Goal: Information Seeking & Learning: Learn about a topic

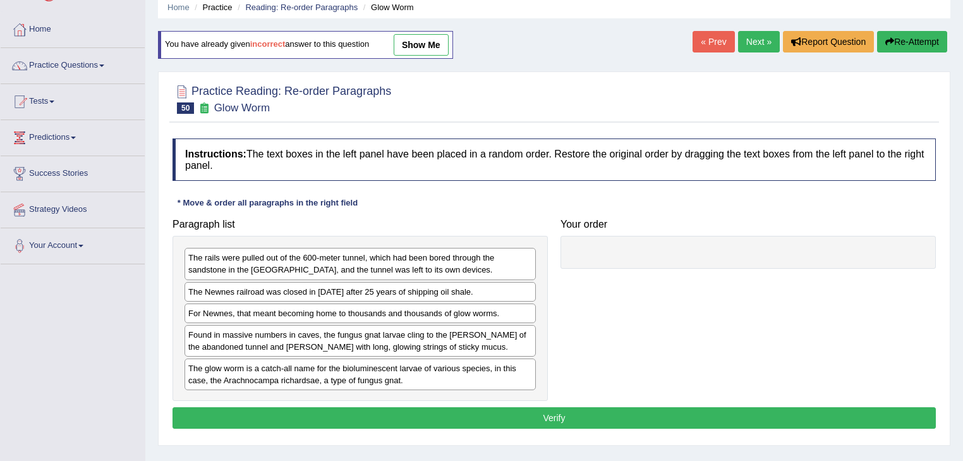
click at [419, 39] on link "show me" at bounding box center [421, 44] width 55 height 21
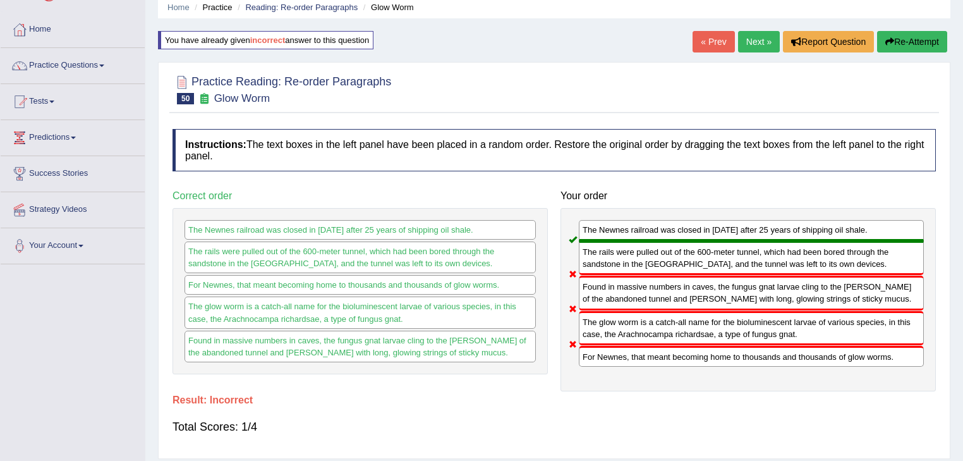
click at [761, 38] on link "Next »" at bounding box center [759, 41] width 42 height 21
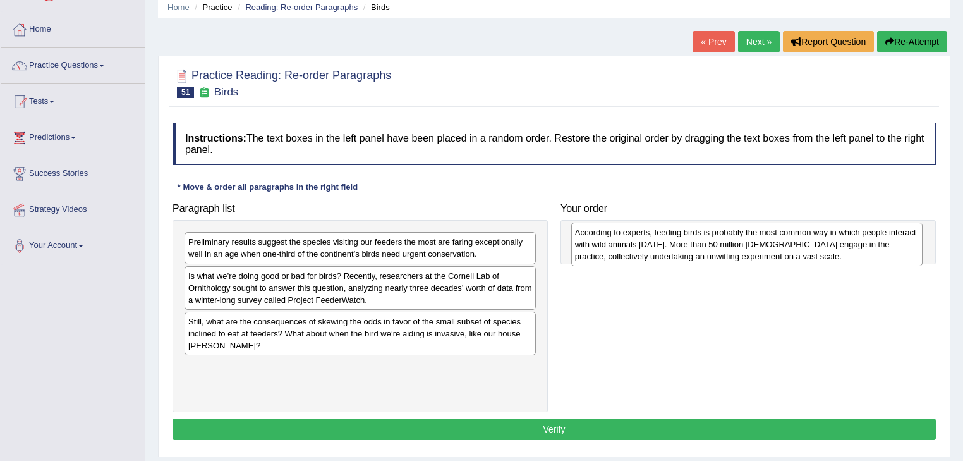
drag, startPoint x: 323, startPoint y: 384, endPoint x: 710, endPoint y: 250, distance: 409.4
click at [710, 250] on div "According to experts, feeding birds is probably the most common way in which pe…" at bounding box center [747, 244] width 352 height 44
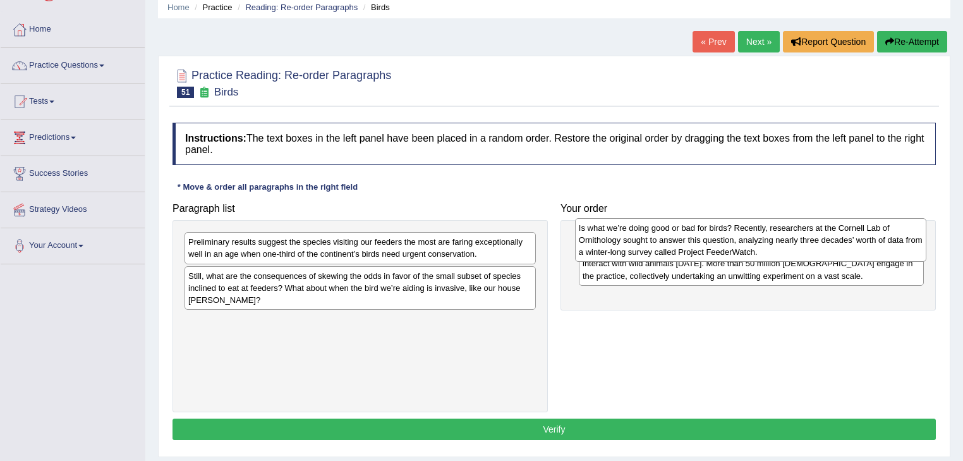
drag, startPoint x: 303, startPoint y: 298, endPoint x: 692, endPoint y: 250, distance: 392.7
click at [692, 250] on div "Is what we’re doing good or bad for birds? Recently, researchers at the Cornell…" at bounding box center [751, 240] width 352 height 44
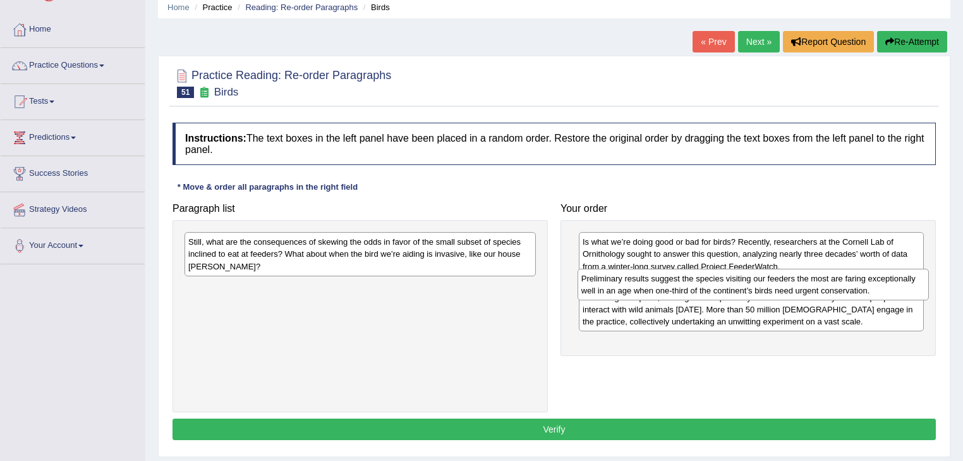
drag, startPoint x: 288, startPoint y: 250, endPoint x: 681, endPoint y: 286, distance: 394.6
click at [681, 286] on div "Preliminary results suggest the species visiting our feeders the most are farin…" at bounding box center [753, 284] width 352 height 32
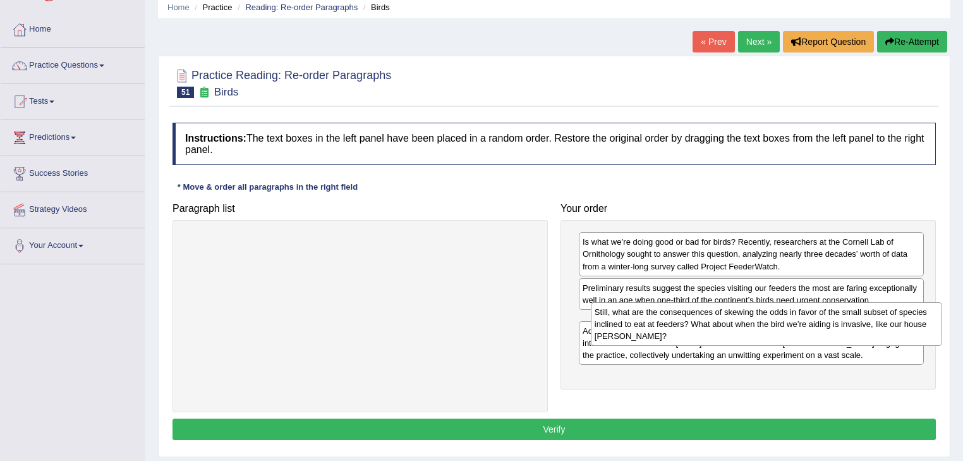
drag, startPoint x: 391, startPoint y: 259, endPoint x: 797, endPoint y: 329, distance: 412.2
click at [797, 329] on div "Still, what are the consequences of skewing the odds in favor of the small subs…" at bounding box center [767, 324] width 352 height 44
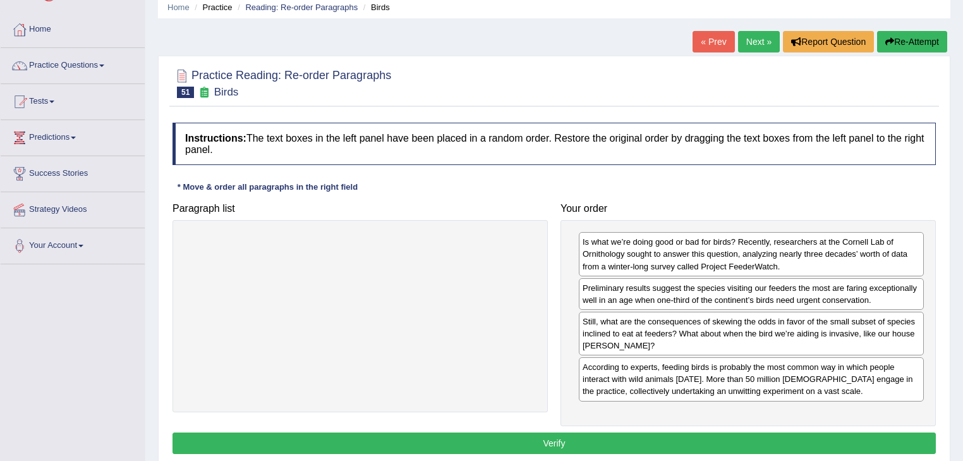
click at [620, 440] on button "Verify" at bounding box center [553, 442] width 763 height 21
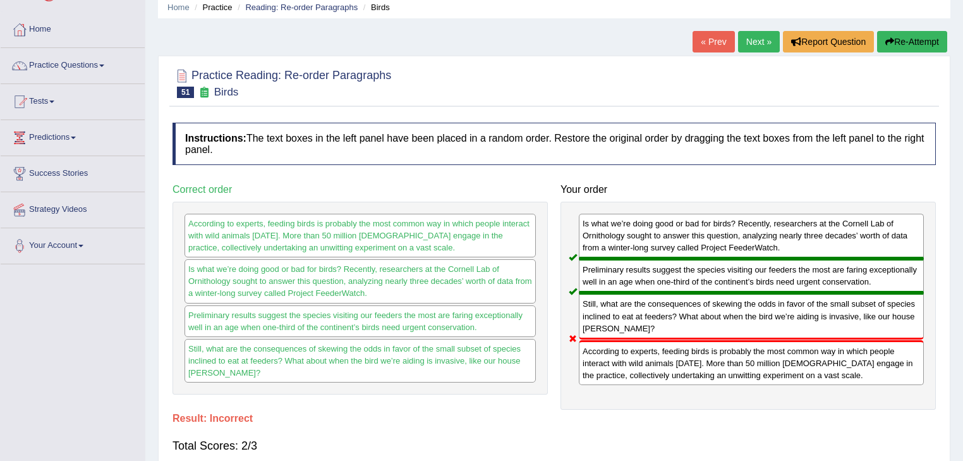
click at [757, 38] on link "Next »" at bounding box center [759, 41] width 42 height 21
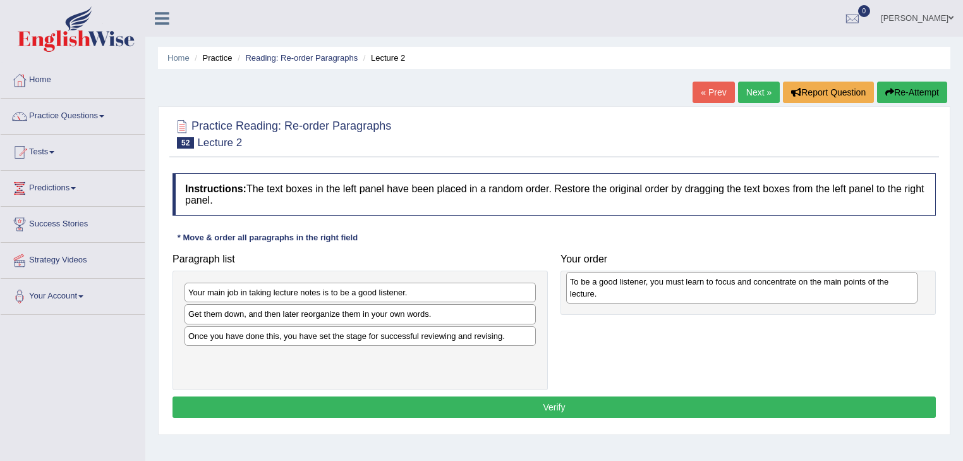
drag, startPoint x: 316, startPoint y: 298, endPoint x: 697, endPoint y: 286, distance: 381.7
click at [697, 286] on div "To be a good listener, you must learn to focus and concentrate on the main poin…" at bounding box center [742, 288] width 352 height 32
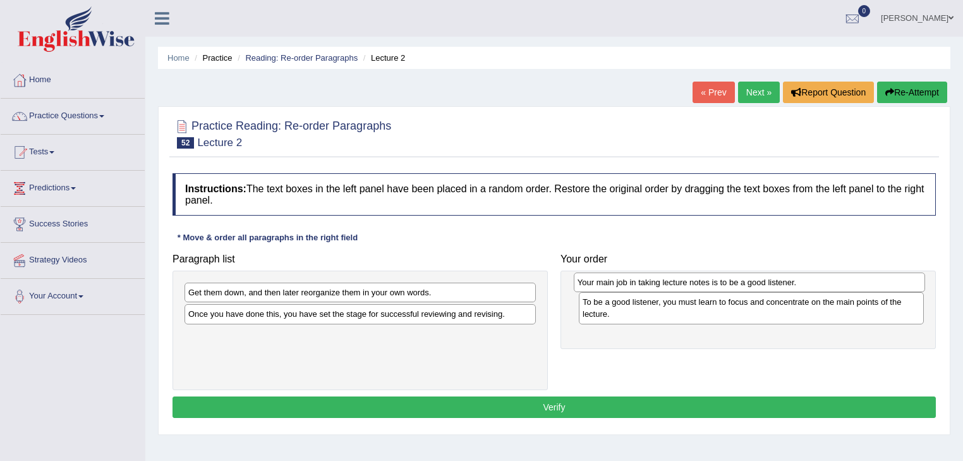
drag, startPoint x: 308, startPoint y: 291, endPoint x: 696, endPoint y: 280, distance: 388.0
click at [696, 280] on div "Your main job in taking lecture notes is to be a good listener." at bounding box center [750, 282] width 352 height 20
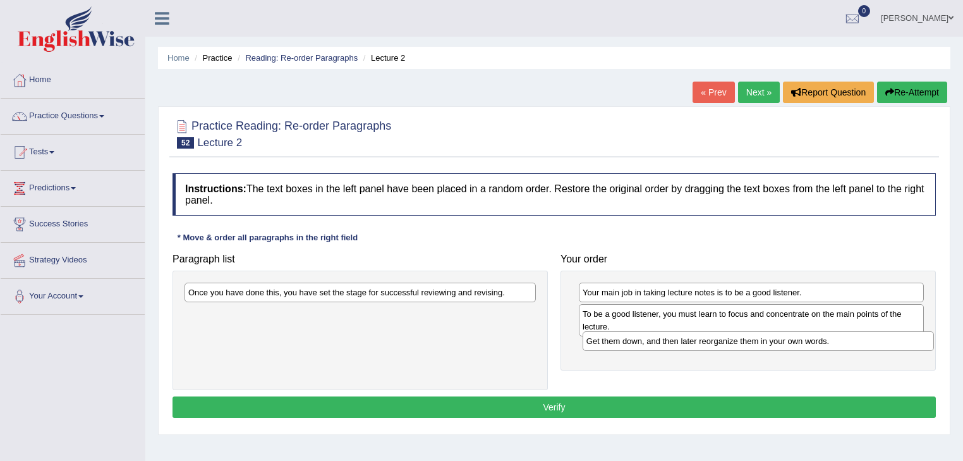
drag, startPoint x: 332, startPoint y: 291, endPoint x: 728, endPoint y: 339, distance: 399.0
click at [728, 339] on div "Get them down, and then later reorganize them in your own words." at bounding box center [758, 341] width 352 height 20
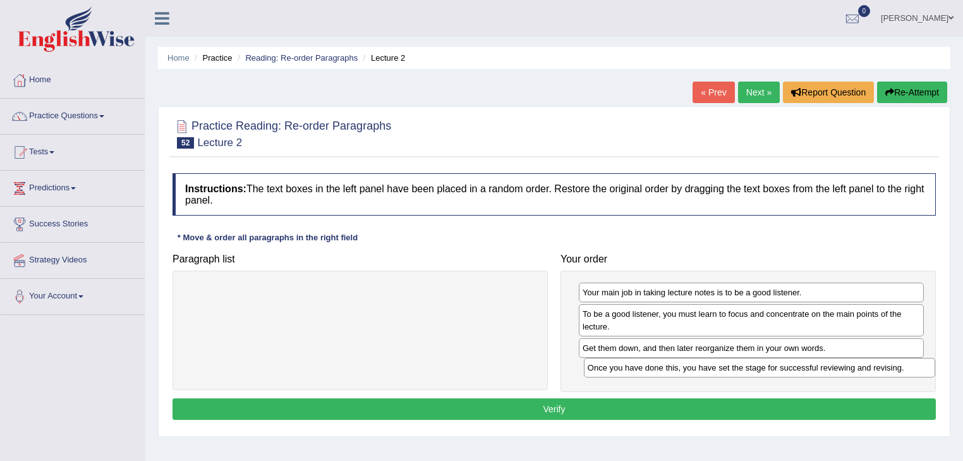
drag, startPoint x: 347, startPoint y: 292, endPoint x: 743, endPoint y: 369, distance: 402.9
click at [746, 367] on div "Once you have done this, you have set the stage for successful reviewing and re…" at bounding box center [760, 368] width 352 height 20
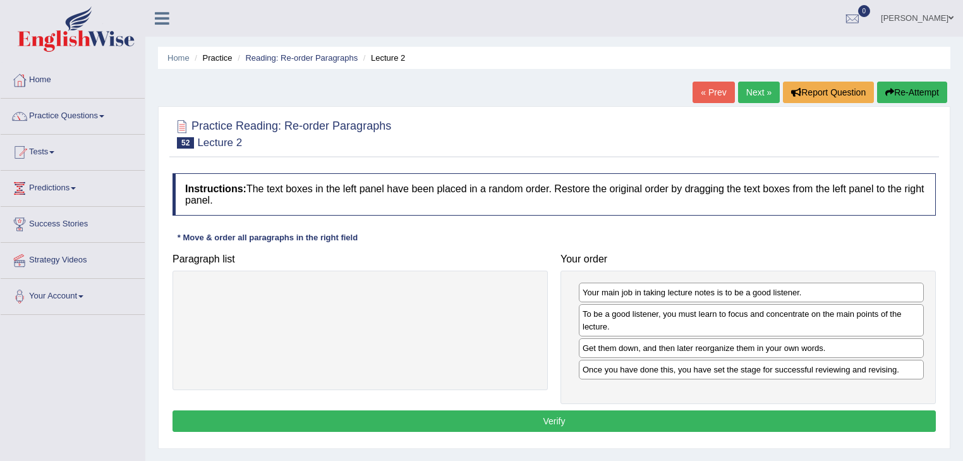
click at [618, 404] on div "Instructions: The text boxes in the left panel have been placed in a random ord…" at bounding box center [553, 304] width 769 height 275
click at [613, 416] on button "Verify" at bounding box center [553, 420] width 763 height 21
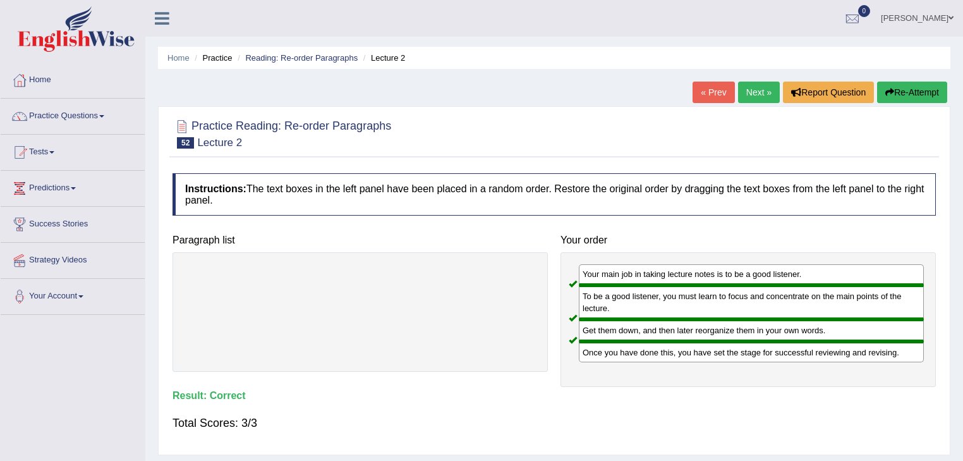
click at [756, 92] on link "Next »" at bounding box center [759, 91] width 42 height 21
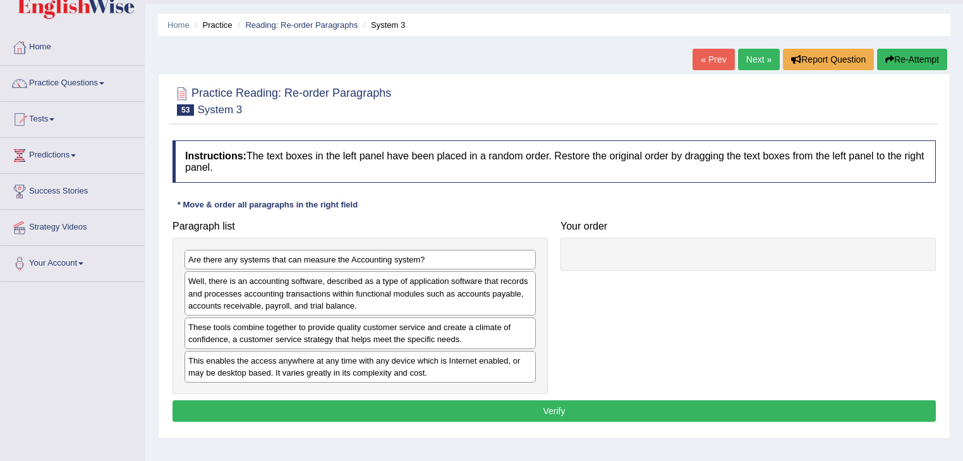
scroll to position [51, 0]
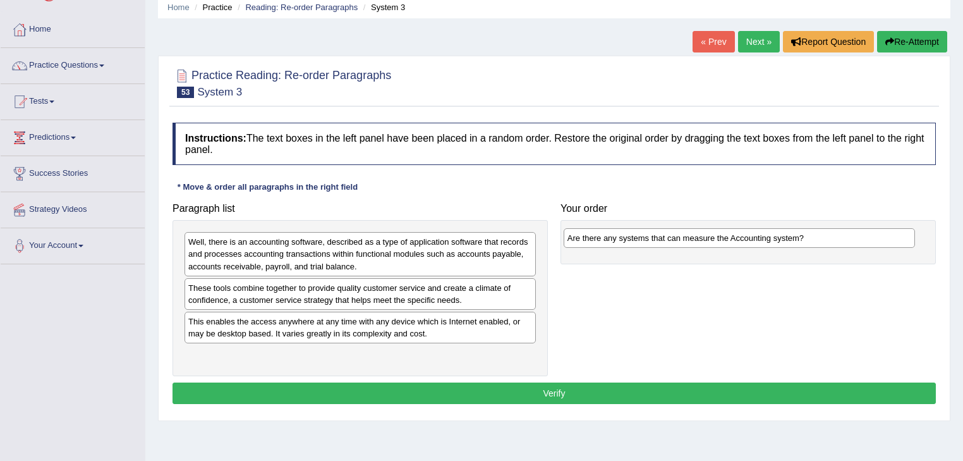
drag, startPoint x: 351, startPoint y: 241, endPoint x: 730, endPoint y: 237, distance: 379.1
click at [730, 238] on div "Are there any systems that can measure the Accounting system?" at bounding box center [740, 238] width 352 height 20
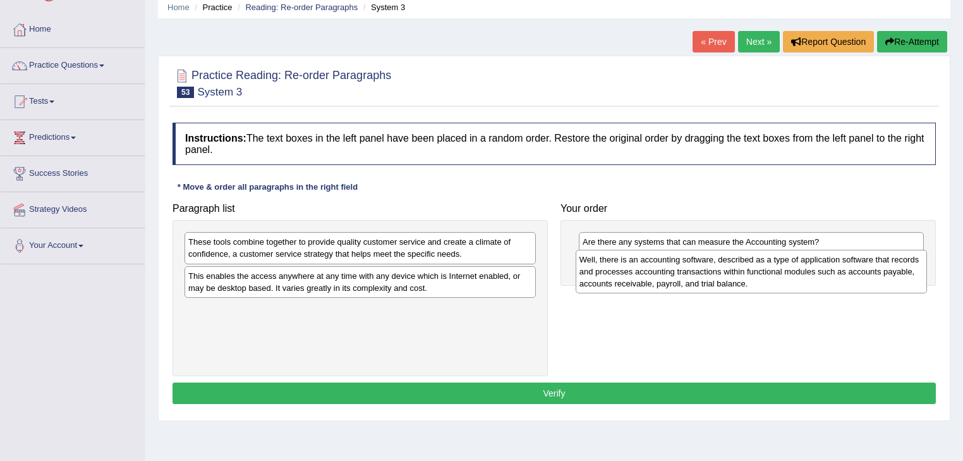
drag, startPoint x: 382, startPoint y: 245, endPoint x: 773, endPoint y: 263, distance: 391.4
click at [773, 263] on div "Well, there is an accounting software, described as a type of application softw…" at bounding box center [752, 272] width 352 height 44
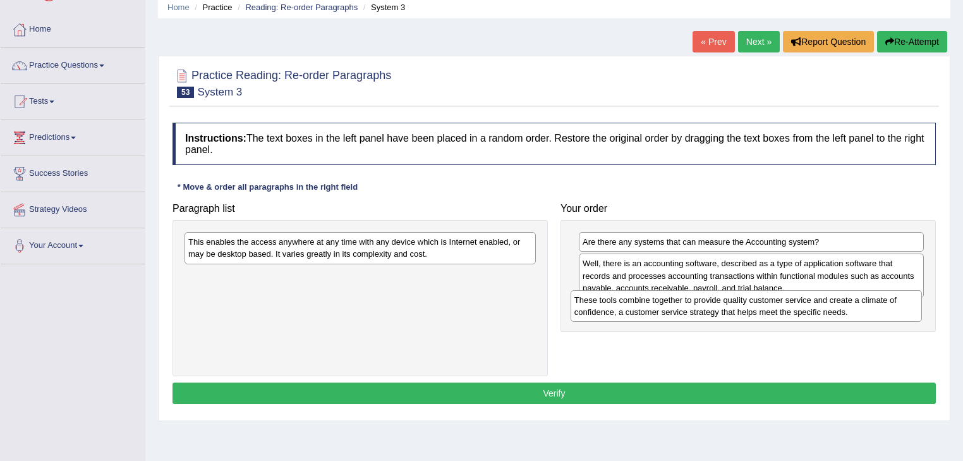
drag, startPoint x: 377, startPoint y: 248, endPoint x: 763, endPoint y: 306, distance: 390.3
click at [763, 306] on div "These tools combine together to provide quality customer service and create a c…" at bounding box center [746, 306] width 352 height 32
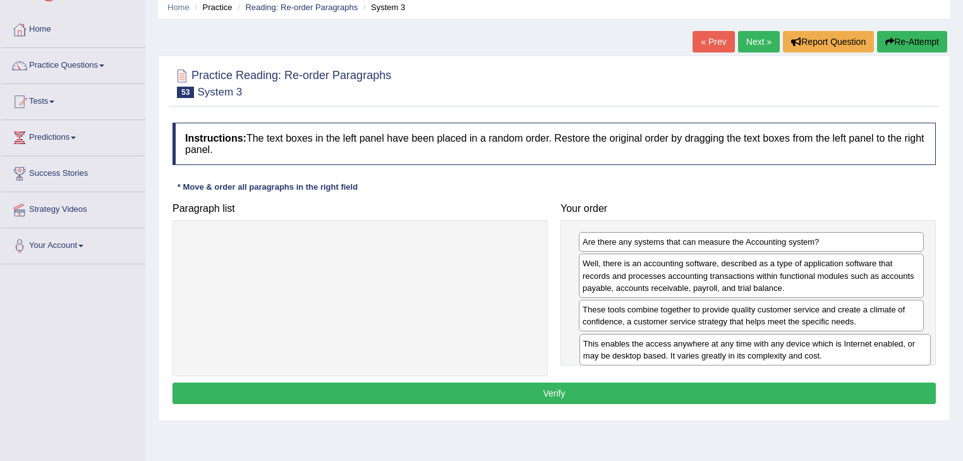
drag, startPoint x: 308, startPoint y: 248, endPoint x: 699, endPoint y: 351, distance: 403.6
click at [702, 349] on div "This enables the access anywhere at any time with any device which is Internet …" at bounding box center [755, 350] width 352 height 32
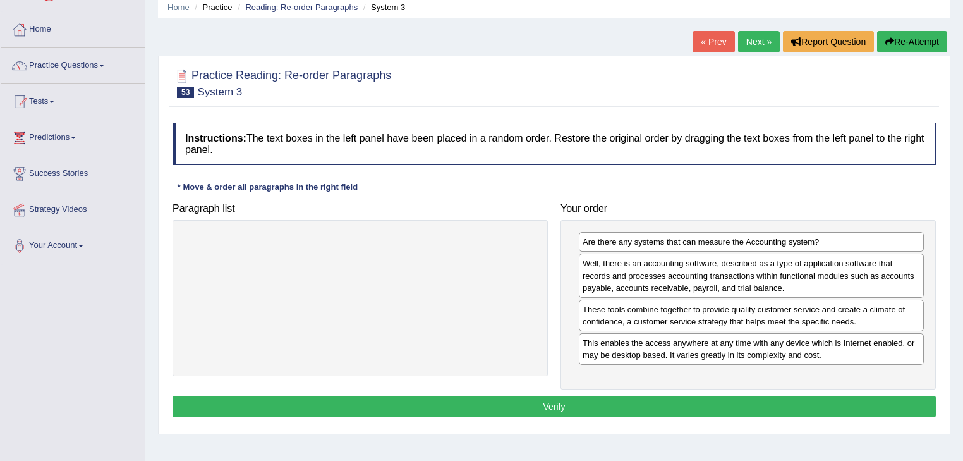
click at [614, 399] on button "Verify" at bounding box center [553, 405] width 763 height 21
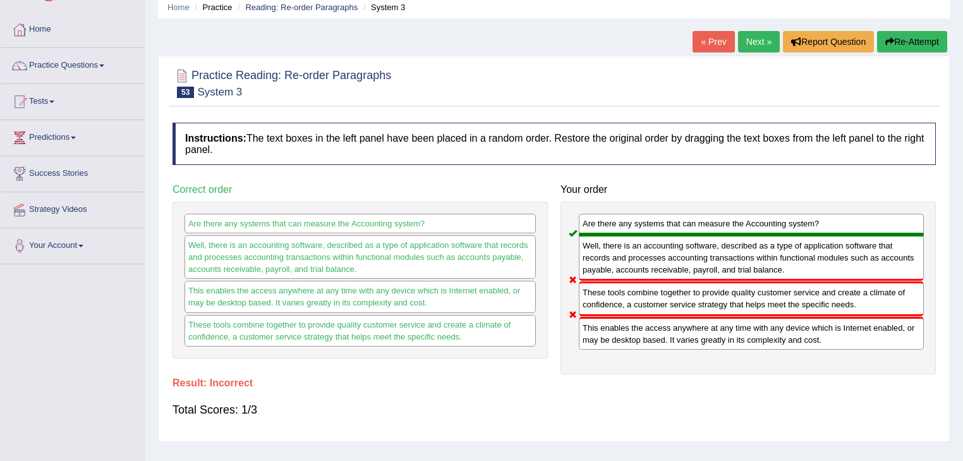
click at [751, 38] on link "Next »" at bounding box center [759, 41] width 42 height 21
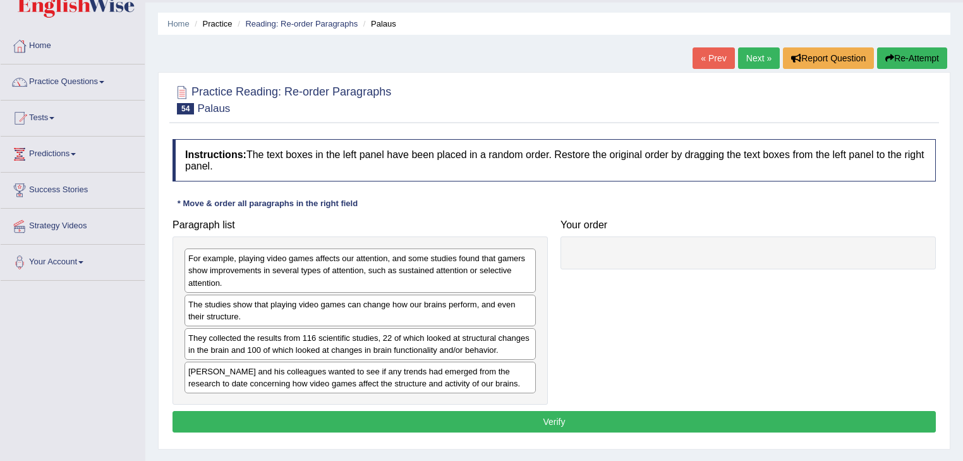
scroll to position [51, 0]
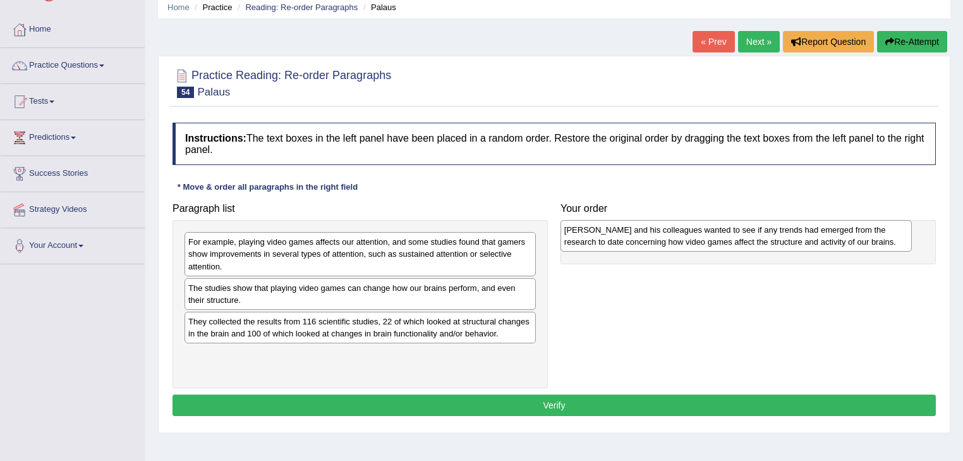
drag, startPoint x: 359, startPoint y: 364, endPoint x: 735, endPoint y: 239, distance: 395.9
click at [735, 239] on div "Palaus and his colleagues wanted to see if any trends had emerged from the rese…" at bounding box center [736, 236] width 352 height 32
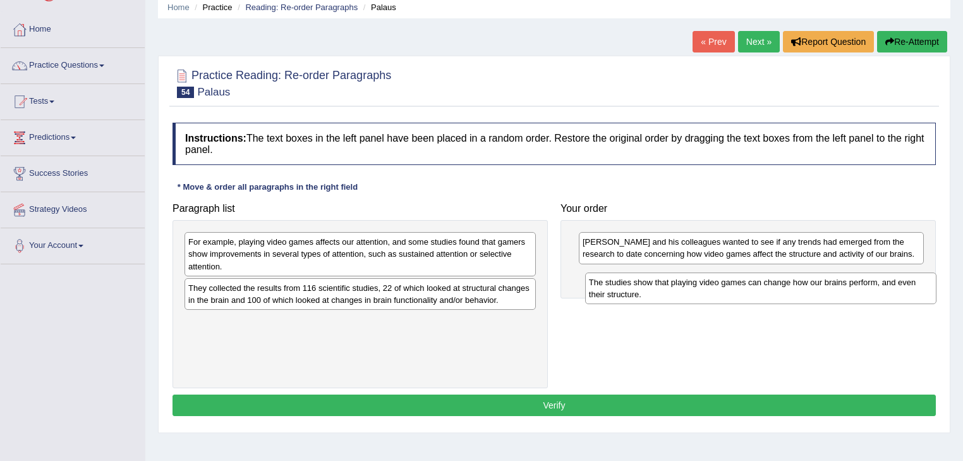
drag, startPoint x: 379, startPoint y: 295, endPoint x: 780, endPoint y: 290, distance: 400.6
click at [780, 290] on div "The studies show that playing video games can change how our brains perform, an…" at bounding box center [761, 288] width 352 height 32
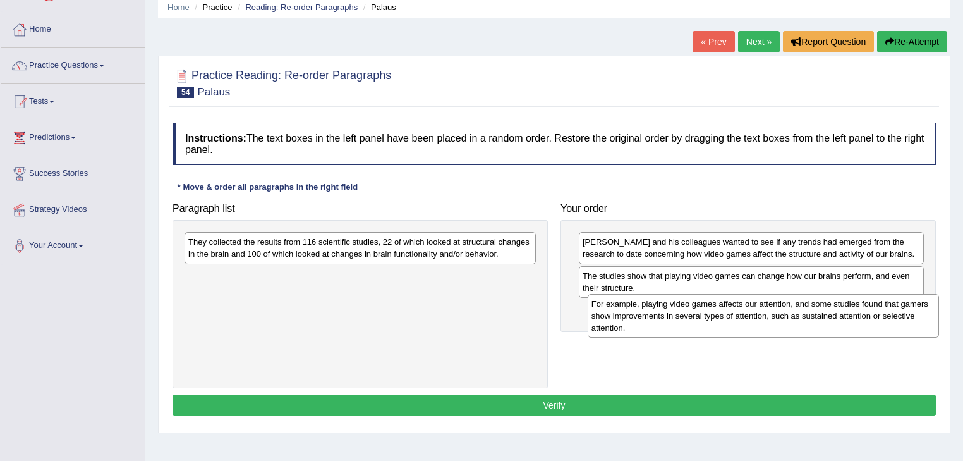
drag, startPoint x: 322, startPoint y: 248, endPoint x: 725, endPoint y: 310, distance: 407.8
click at [725, 310] on div "For example, playing video games affects our attention, and some studies found …" at bounding box center [764, 316] width 352 height 44
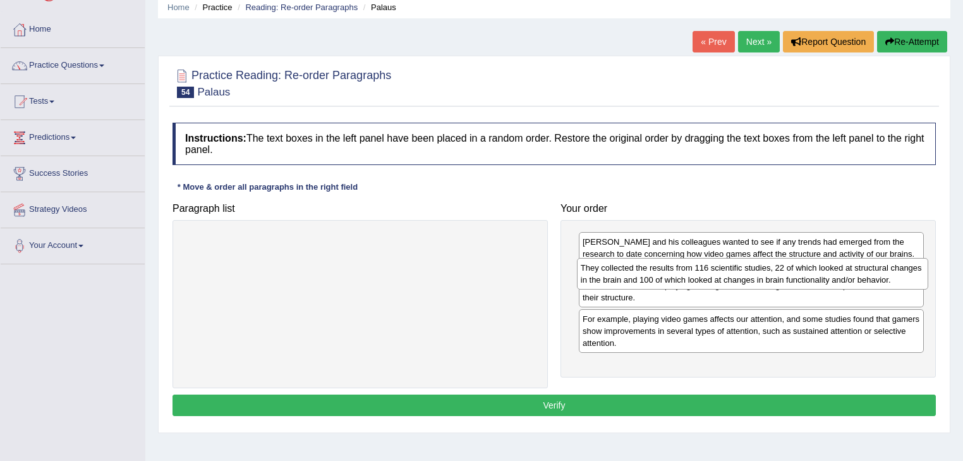
drag, startPoint x: 371, startPoint y: 248, endPoint x: 764, endPoint y: 274, distance: 393.2
click at [764, 274] on div "They collected the results from 116 scientific studies, 22 of which looked at s…" at bounding box center [753, 274] width 352 height 32
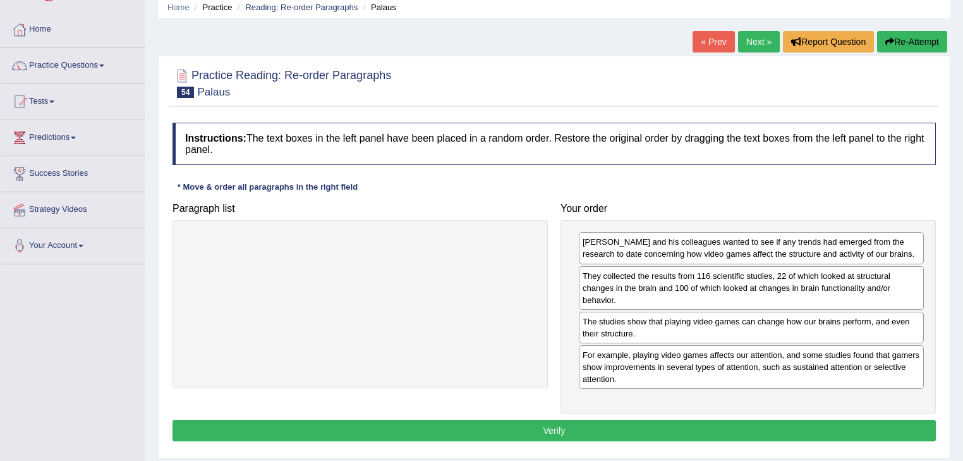
click at [661, 426] on button "Verify" at bounding box center [553, 429] width 763 height 21
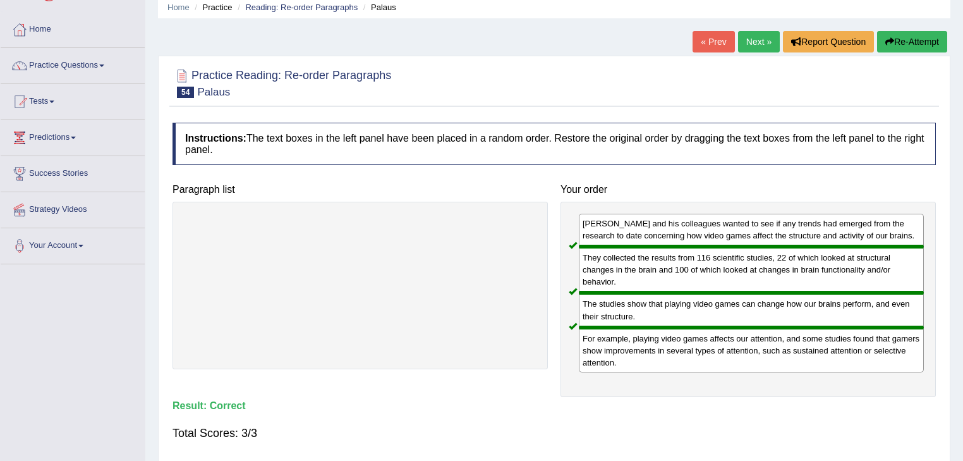
click at [756, 42] on link "Next »" at bounding box center [759, 41] width 42 height 21
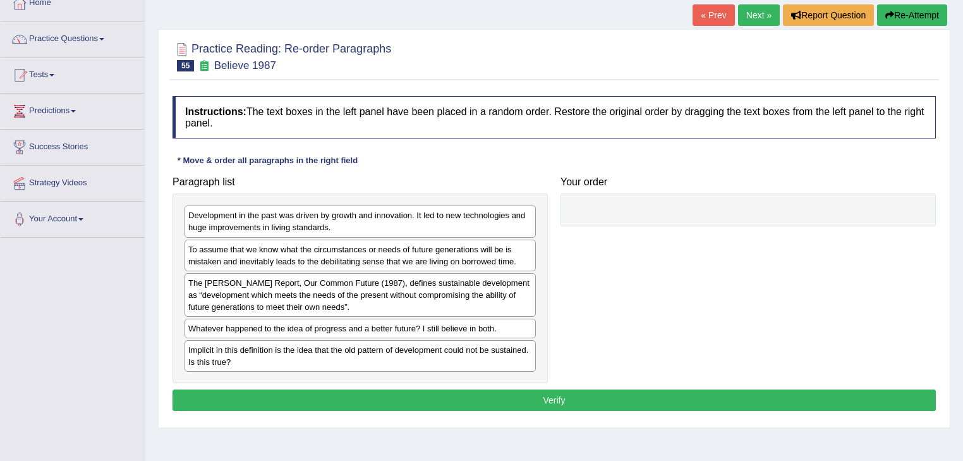
scroll to position [101, 0]
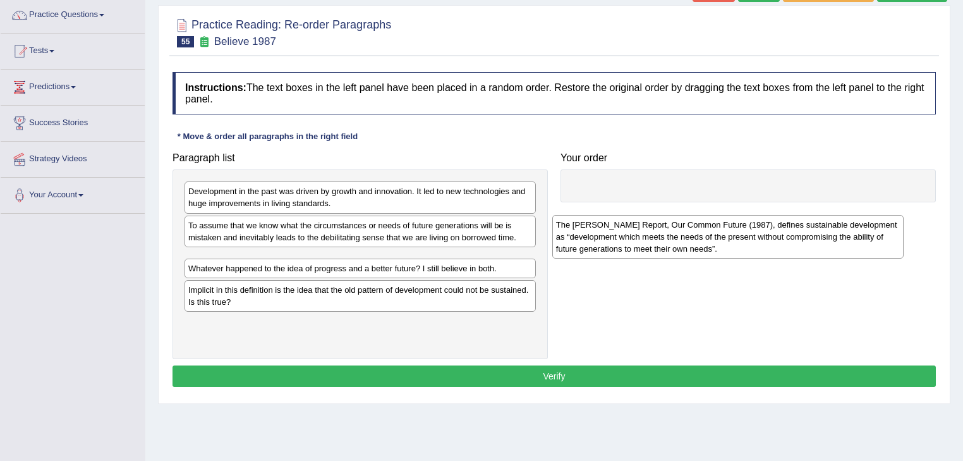
drag, startPoint x: 407, startPoint y: 272, endPoint x: 776, endPoint y: 238, distance: 369.9
click at [776, 238] on div "The [PERSON_NAME] Report, Our Common Future (1987), defines sustainable develop…" at bounding box center [728, 237] width 352 height 44
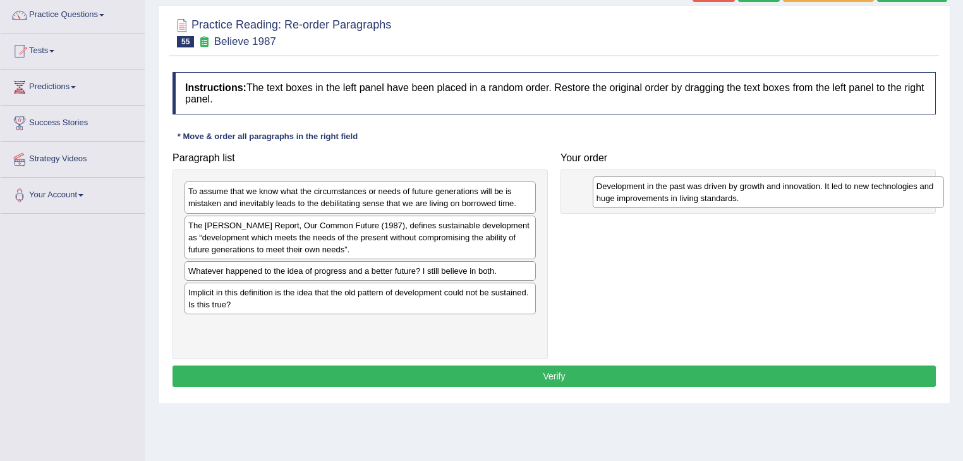
drag, startPoint x: 391, startPoint y: 200, endPoint x: 791, endPoint y: 192, distance: 400.0
click at [797, 193] on div "Development in the past was driven by growth and innovation. It led to new tech…" at bounding box center [769, 192] width 352 height 32
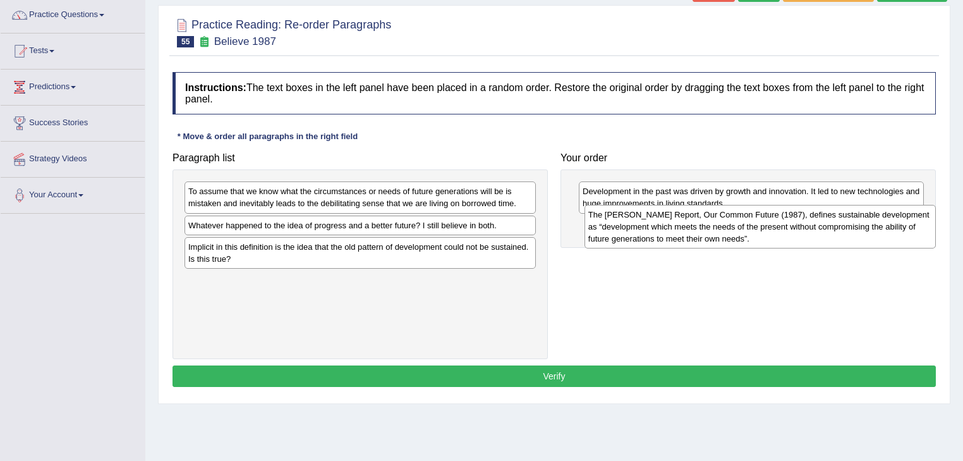
drag, startPoint x: 359, startPoint y: 236, endPoint x: 759, endPoint y: 225, distance: 400.0
click at [759, 225] on div "The [PERSON_NAME] Report, Our Common Future (1987), defines sustainable develop…" at bounding box center [760, 227] width 352 height 44
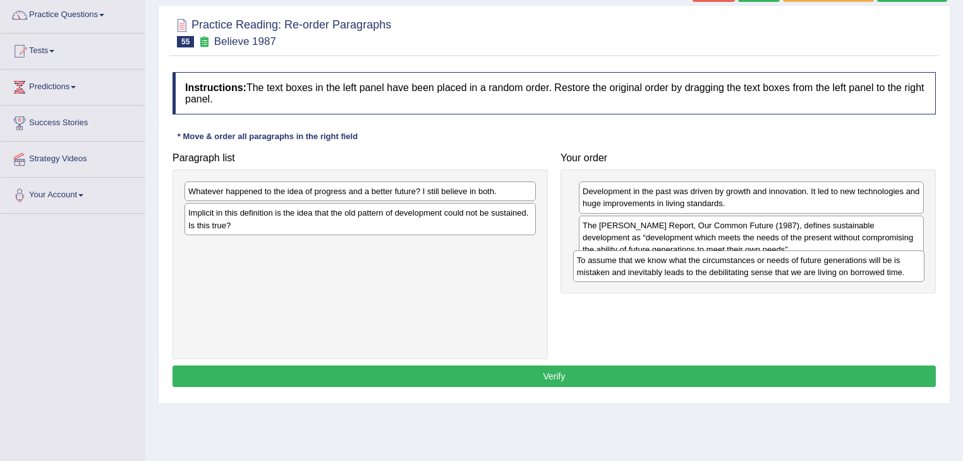
drag, startPoint x: 341, startPoint y: 200, endPoint x: 730, endPoint y: 268, distance: 394.6
click at [730, 268] on div "To assume that we know what the circumstances or needs of future generations wi…" at bounding box center [749, 266] width 352 height 32
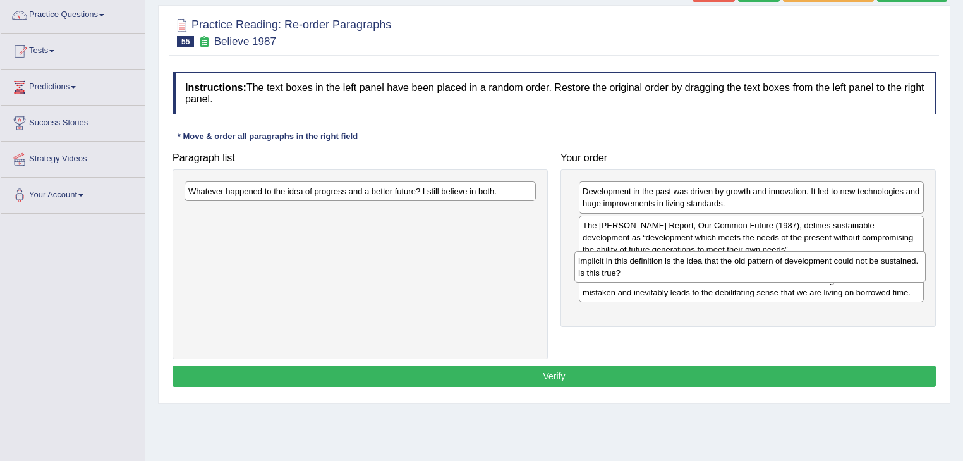
drag, startPoint x: 341, startPoint y: 217, endPoint x: 730, endPoint y: 265, distance: 392.7
click at [730, 265] on div "Implicit in this definition is the idea that the old pattern of development cou…" at bounding box center [750, 267] width 352 height 32
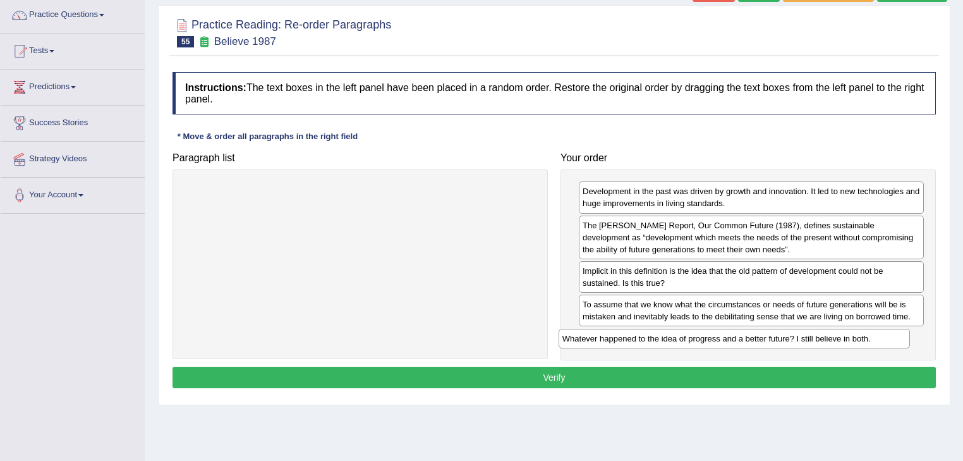
drag, startPoint x: 278, startPoint y: 188, endPoint x: 653, endPoint y: 335, distance: 403.1
click at [653, 335] on div "Whatever happened to the idea of progress and a better future? I still believe …" at bounding box center [734, 339] width 352 height 20
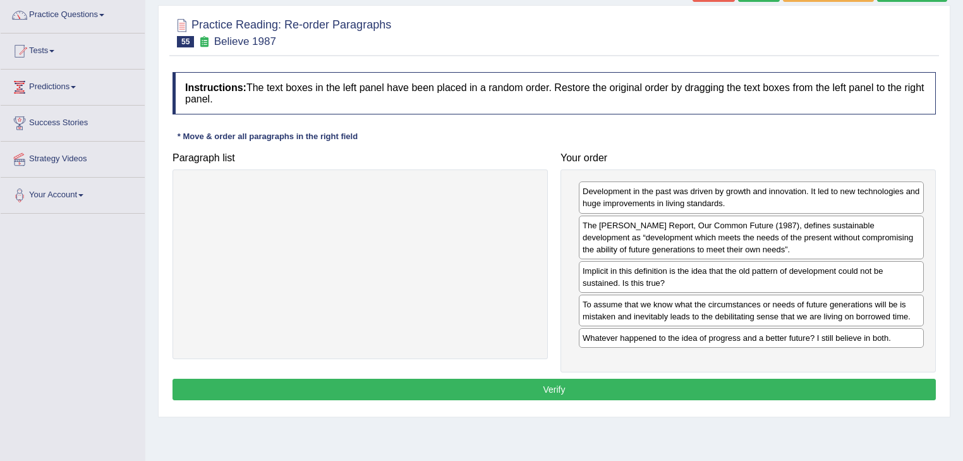
click at [572, 375] on div "Instructions: The text boxes in the left panel have been placed in a random ord…" at bounding box center [553, 238] width 769 height 344
click at [569, 385] on button "Verify" at bounding box center [553, 388] width 763 height 21
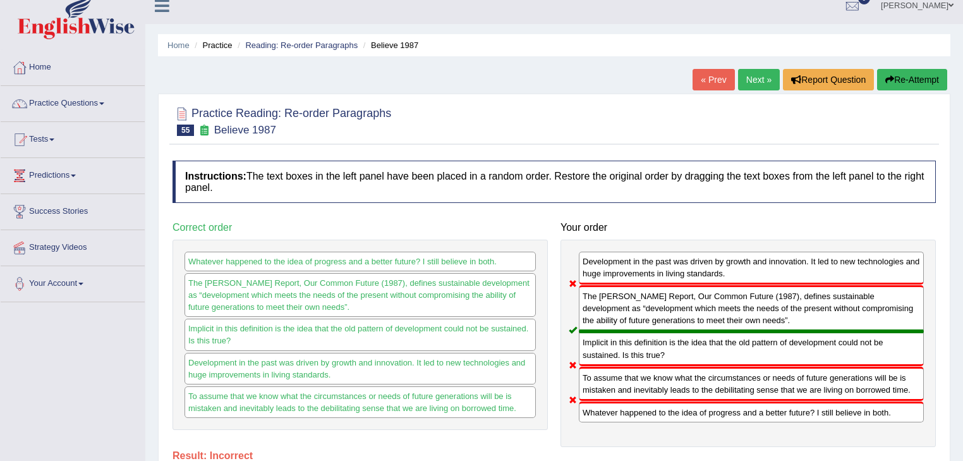
scroll to position [0, 0]
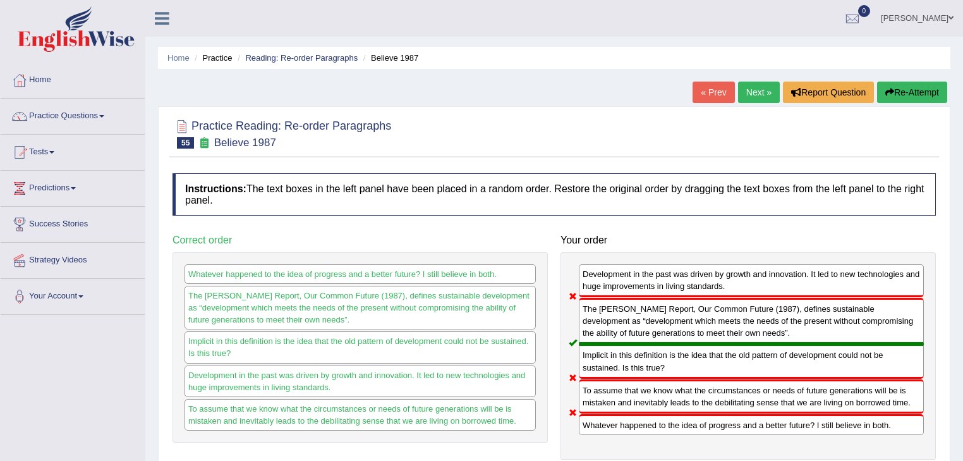
click at [757, 90] on link "Next »" at bounding box center [759, 91] width 42 height 21
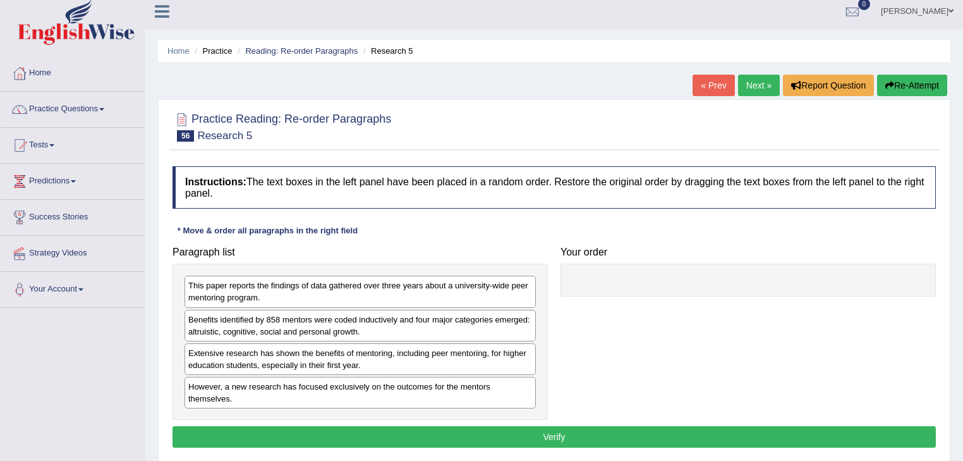
scroll to position [51, 0]
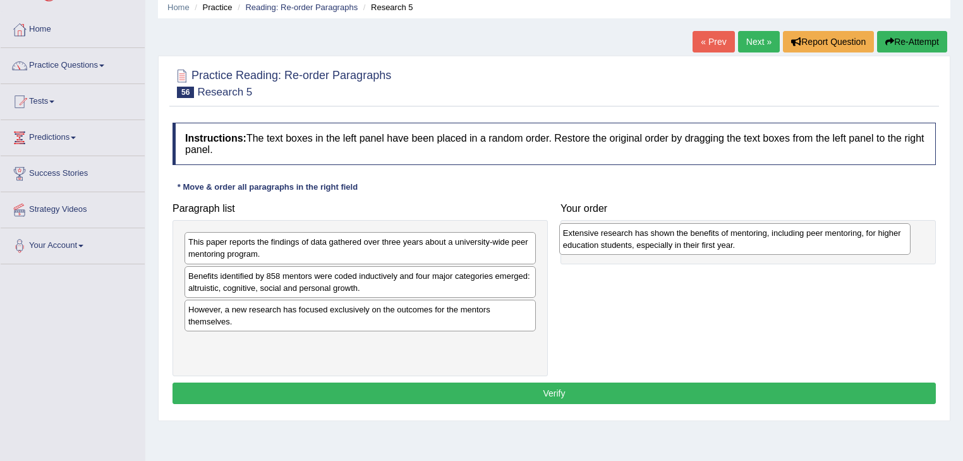
drag, startPoint x: 311, startPoint y: 316, endPoint x: 685, endPoint y: 240, distance: 382.2
click at [685, 240] on div "Extensive research has shown the benefits of mentoring, including peer mentorin…" at bounding box center [735, 239] width 352 height 32
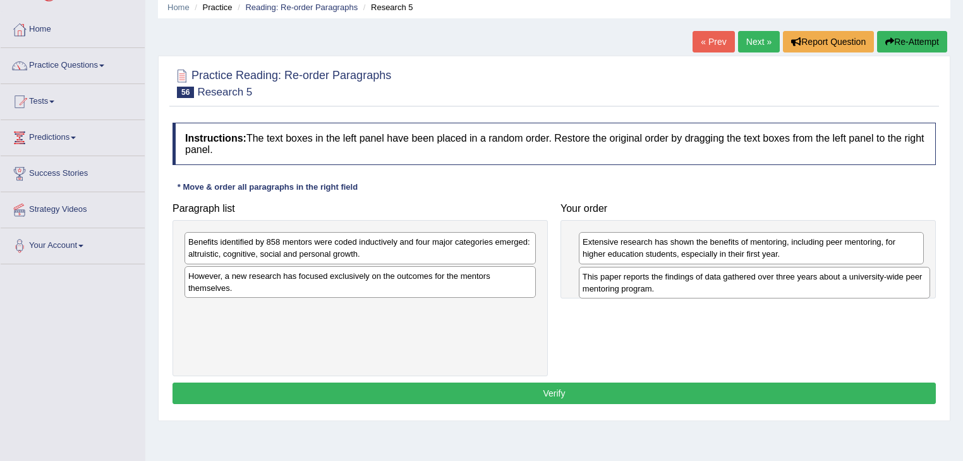
drag, startPoint x: 270, startPoint y: 243, endPoint x: 665, endPoint y: 276, distance: 395.6
click at [665, 276] on div "This paper reports the findings of data gathered over three years about a unive…" at bounding box center [755, 283] width 352 height 32
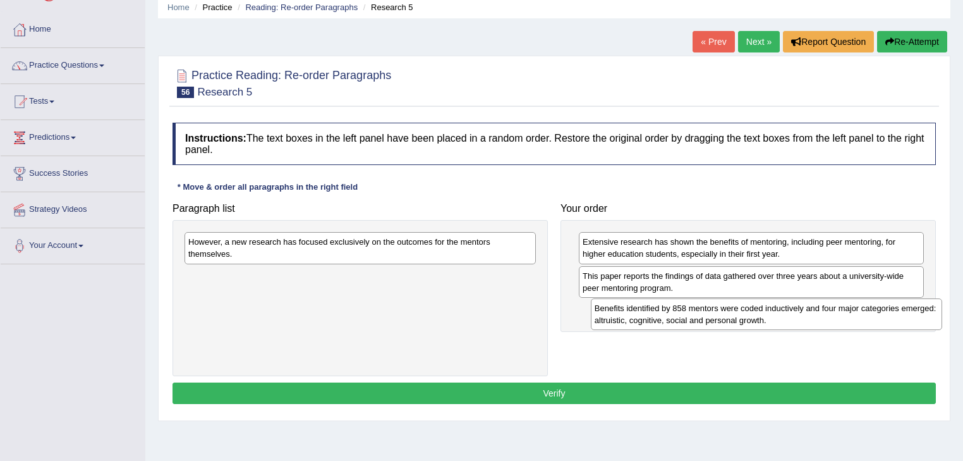
drag, startPoint x: 339, startPoint y: 251, endPoint x: 707, endPoint y: 307, distance: 371.8
click at [744, 316] on div "Benefits identified by 858 mentors were coded inductively and four major catego…" at bounding box center [767, 314] width 352 height 32
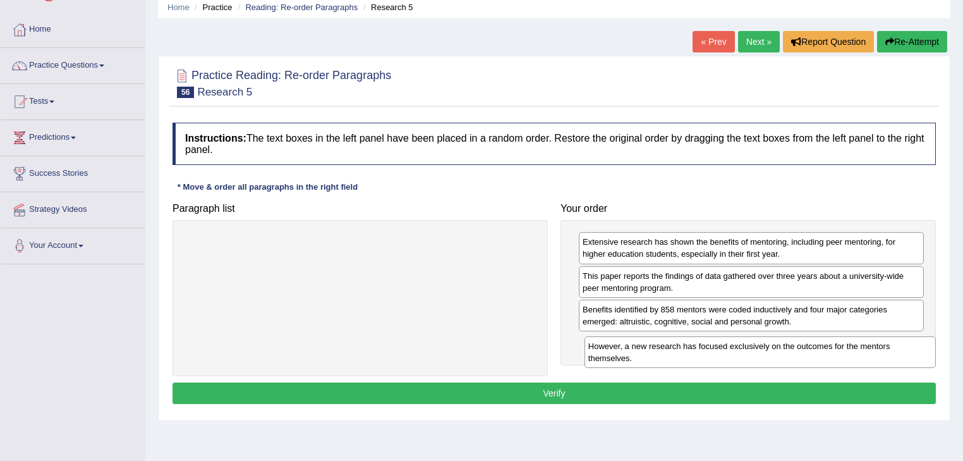
drag, startPoint x: 325, startPoint y: 243, endPoint x: 725, endPoint y: 347, distance: 413.3
click at [725, 347] on div "However, a new research has focused exclusively on the outcomes for the mentors…" at bounding box center [760, 352] width 352 height 32
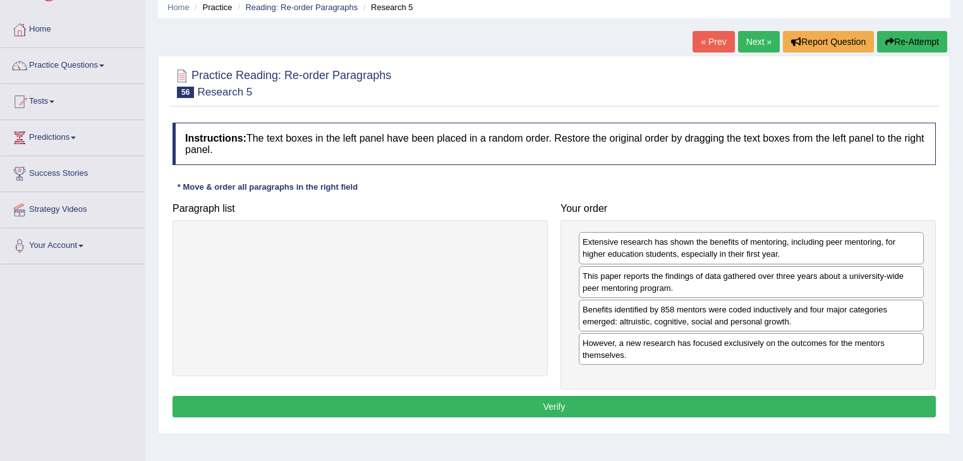
click at [632, 382] on div "Extensive research has shown the benefits of mentoring, including peer mentorin…" at bounding box center [747, 304] width 375 height 169
click at [616, 404] on button "Verify" at bounding box center [553, 405] width 763 height 21
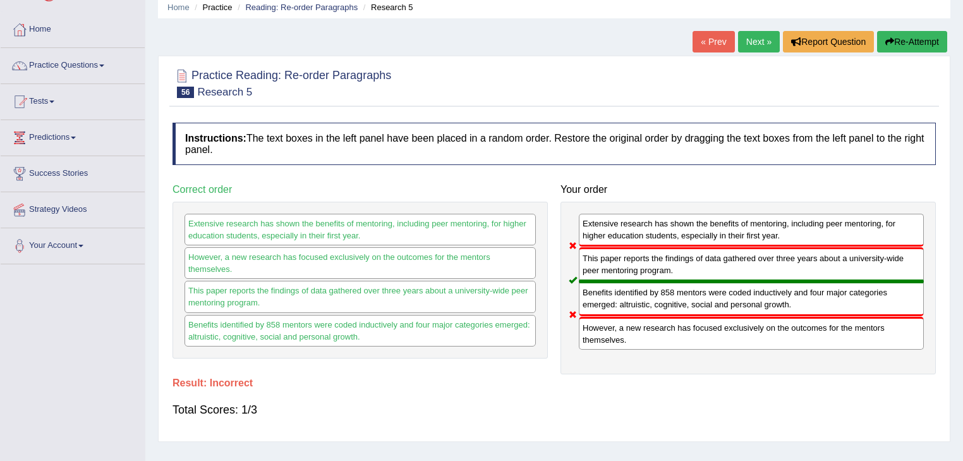
click at [752, 42] on link "Next »" at bounding box center [759, 41] width 42 height 21
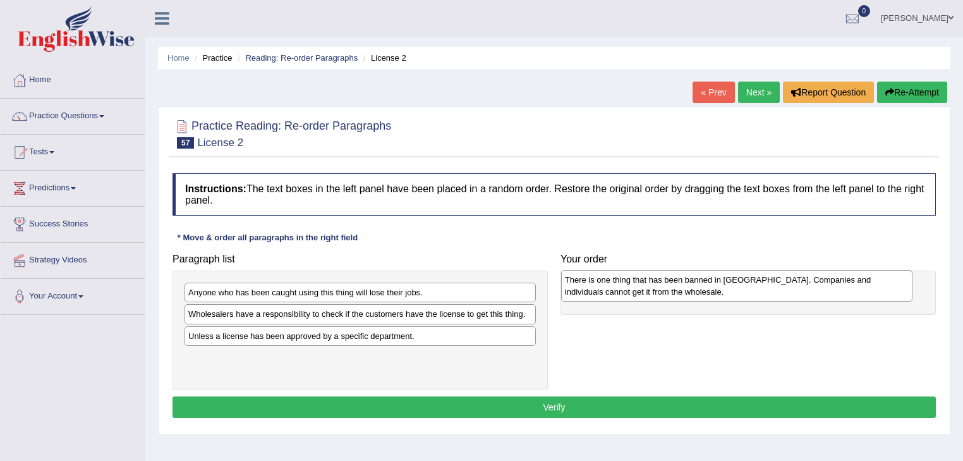
drag, startPoint x: 414, startPoint y: 359, endPoint x: 791, endPoint y: 283, distance: 384.2
click at [791, 283] on div "There is one thing that has been banned in [GEOGRAPHIC_DATA]. Companies and ind…" at bounding box center [737, 286] width 352 height 32
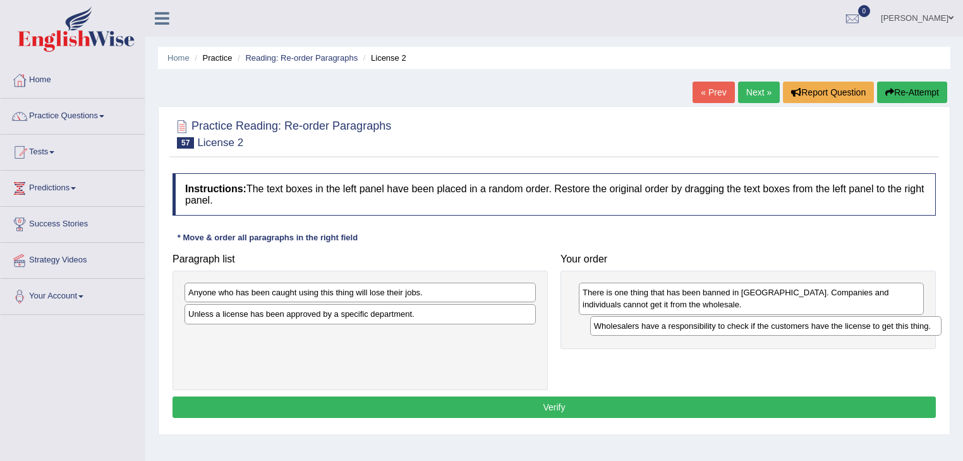
drag, startPoint x: 389, startPoint y: 314, endPoint x: 794, endPoint y: 326, distance: 405.8
click at [794, 326] on div "Wholesalers have a responsibility to check if the customers have the license to…" at bounding box center [766, 326] width 352 height 20
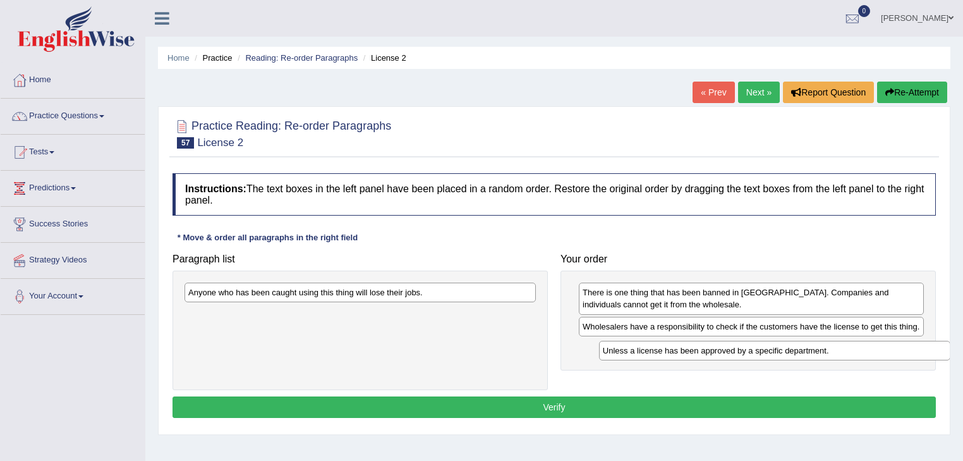
drag, startPoint x: 383, startPoint y: 316, endPoint x: 793, endPoint y: 352, distance: 411.6
click at [793, 352] on div "Unless a license has been approved by a specific department." at bounding box center [775, 351] width 352 height 20
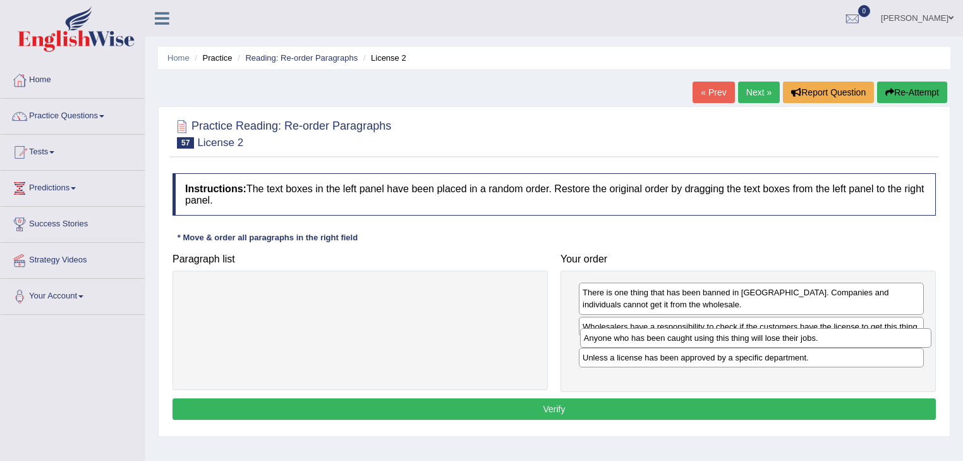
drag, startPoint x: 356, startPoint y: 293, endPoint x: 752, endPoint y: 339, distance: 398.1
click at [752, 339] on div "Anyone who has been caught using this thing will lose their jobs." at bounding box center [756, 338] width 352 height 20
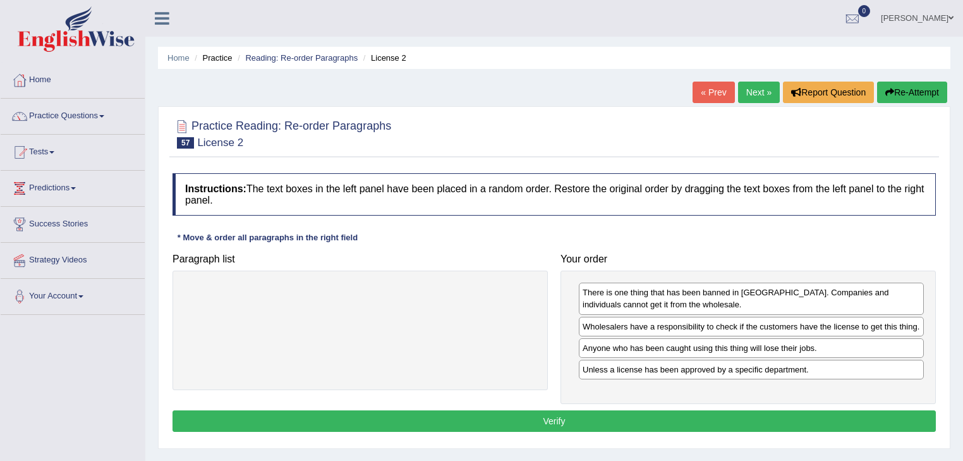
click at [618, 420] on button "Verify" at bounding box center [553, 420] width 763 height 21
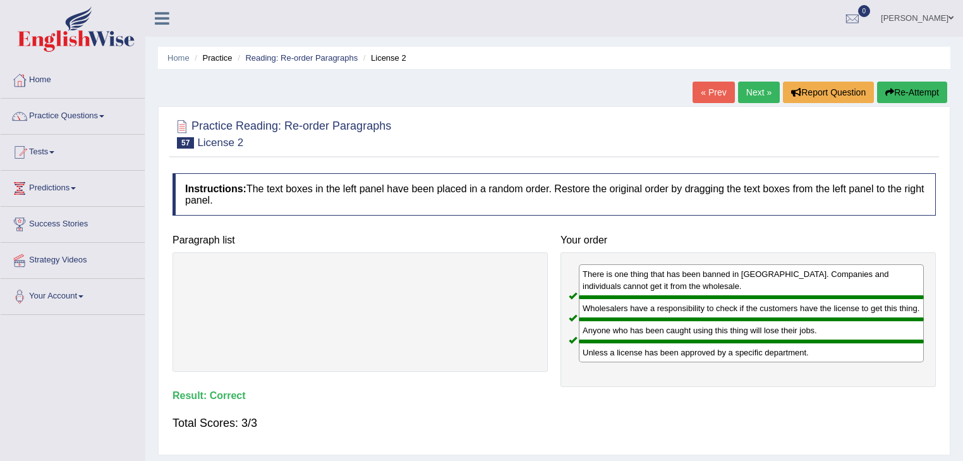
click at [756, 88] on link "Next »" at bounding box center [759, 91] width 42 height 21
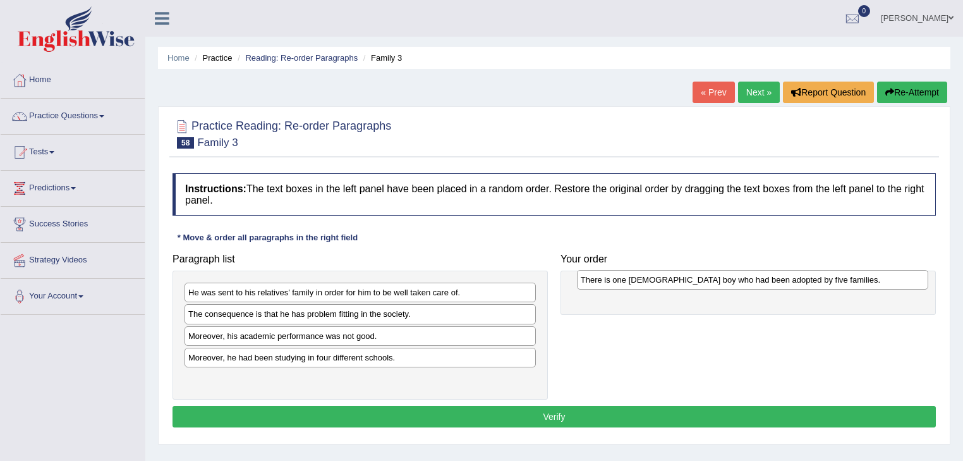
drag, startPoint x: 346, startPoint y: 294, endPoint x: 737, endPoint y: 282, distance: 391.2
click at [737, 282] on div "There is one [DEMOGRAPHIC_DATA] boy who had been adopted by five families." at bounding box center [753, 280] width 352 height 20
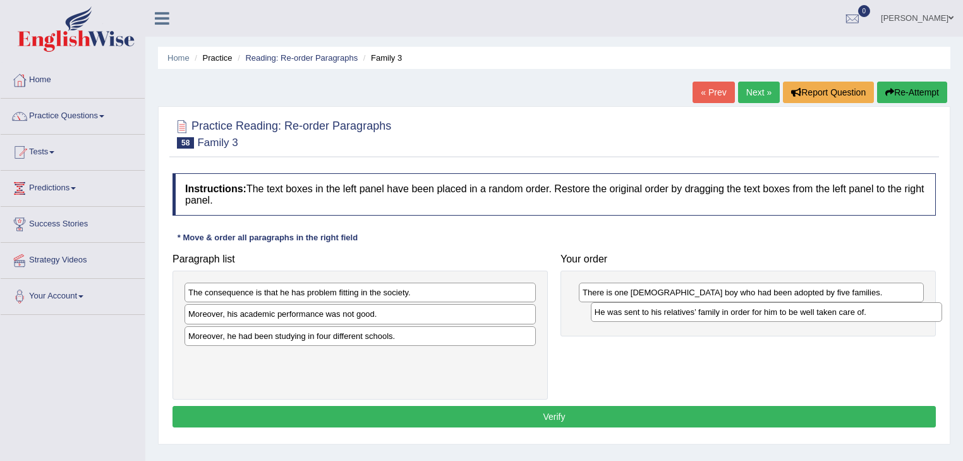
drag, startPoint x: 349, startPoint y: 293, endPoint x: 754, endPoint y: 313, distance: 406.1
click at [754, 313] on div "He was sent to his relatives’ family in order for him to be well taken care of." at bounding box center [767, 312] width 352 height 20
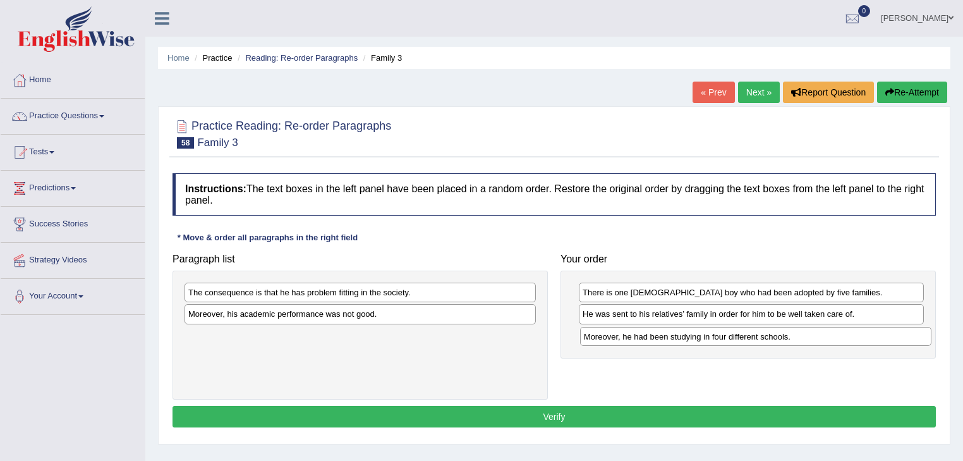
drag, startPoint x: 330, startPoint y: 334, endPoint x: 725, endPoint y: 335, distance: 395.5
click at [725, 335] on div "Moreover, he had been studying in four different schools." at bounding box center [756, 337] width 352 height 20
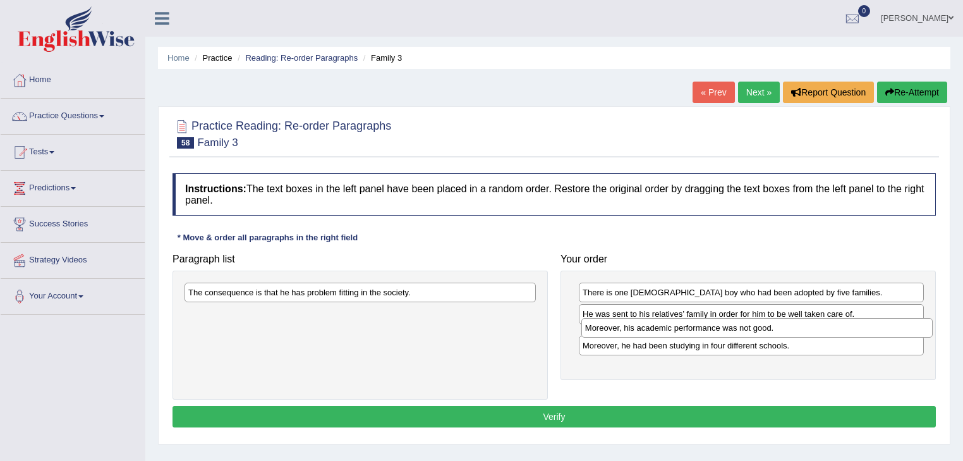
drag, startPoint x: 394, startPoint y: 316, endPoint x: 791, endPoint y: 330, distance: 397.0
click at [791, 330] on div "Moreover, his academic performance was not good." at bounding box center [757, 328] width 352 height 20
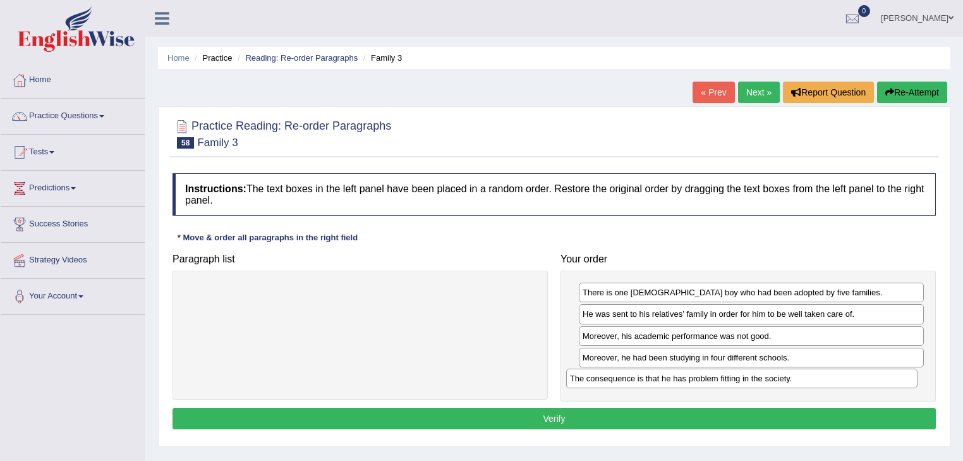
drag, startPoint x: 366, startPoint y: 292, endPoint x: 749, endPoint y: 377, distance: 391.9
click at [749, 377] on div "The consequence is that he has problem fitting in the society." at bounding box center [742, 378] width 352 height 20
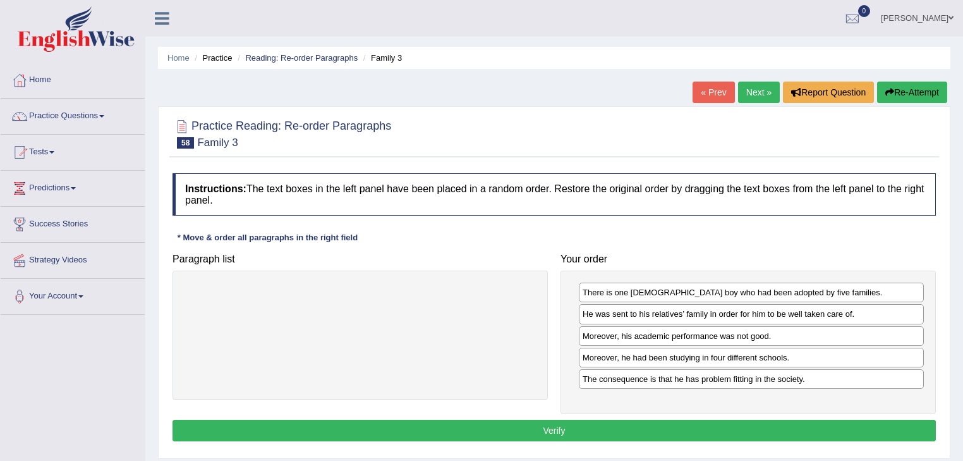
click at [654, 426] on button "Verify" at bounding box center [553, 429] width 763 height 21
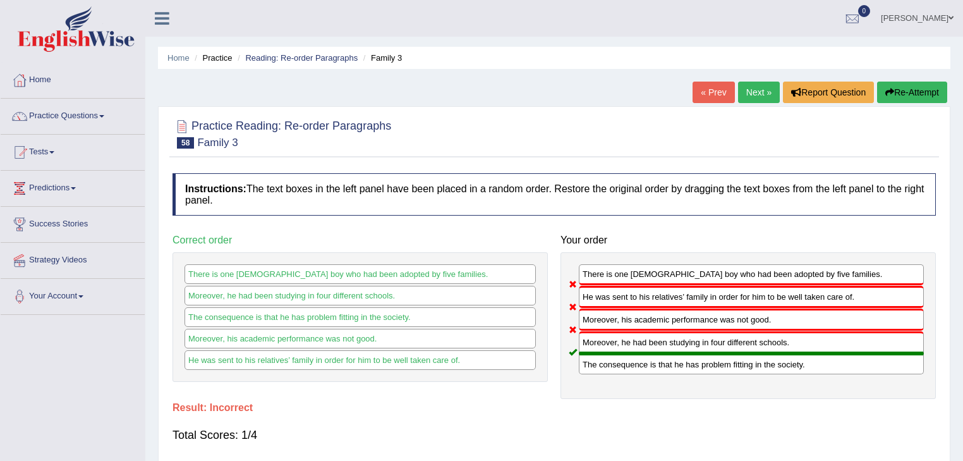
click at [763, 93] on link "Next »" at bounding box center [759, 91] width 42 height 21
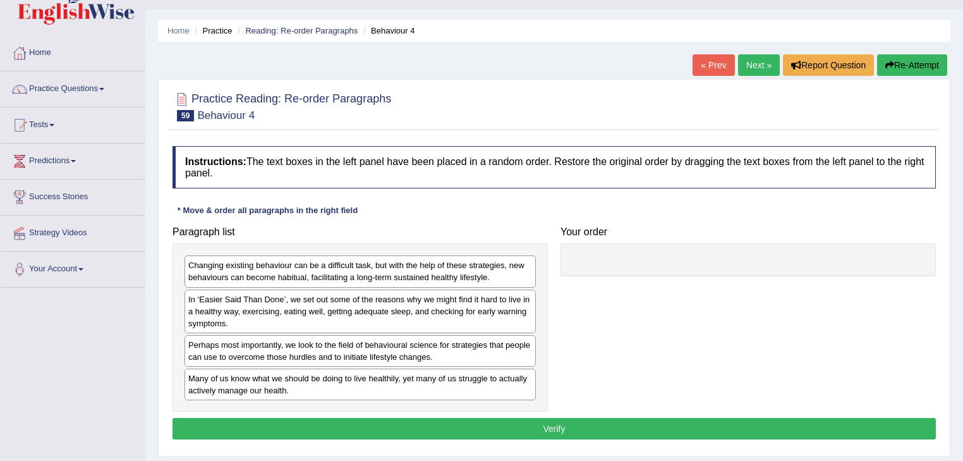
scroll to position [51, 0]
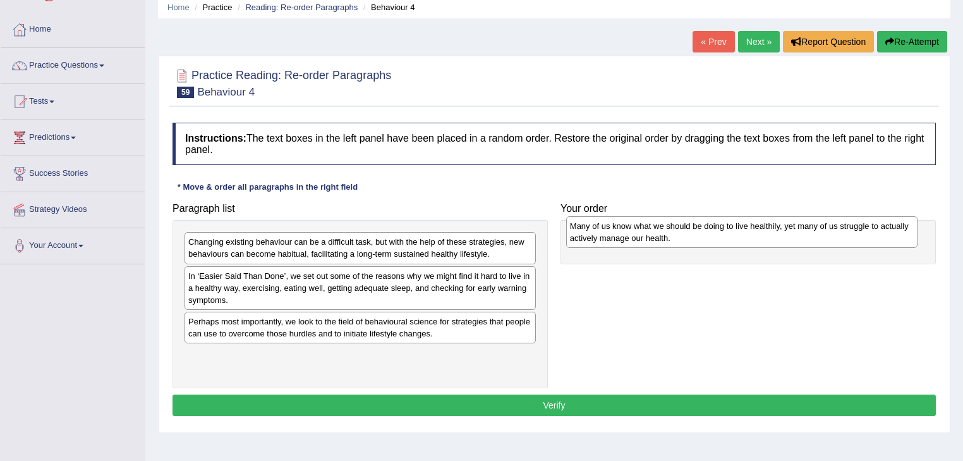
drag, startPoint x: 330, startPoint y: 356, endPoint x: 720, endPoint y: 229, distance: 409.9
click at [715, 227] on div "Many of us know what we should be doing to live healthily, yet many of us strug…" at bounding box center [742, 232] width 352 height 32
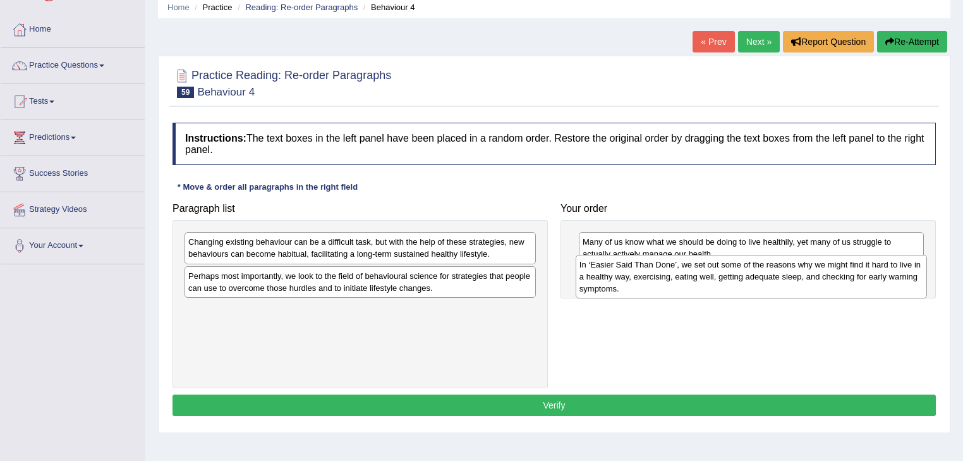
drag, startPoint x: 379, startPoint y: 288, endPoint x: 770, endPoint y: 278, distance: 391.2
click at [770, 278] on div "In ‘Easier Said Than Done’, we set out some of the reasons why we might find it…" at bounding box center [752, 277] width 352 height 44
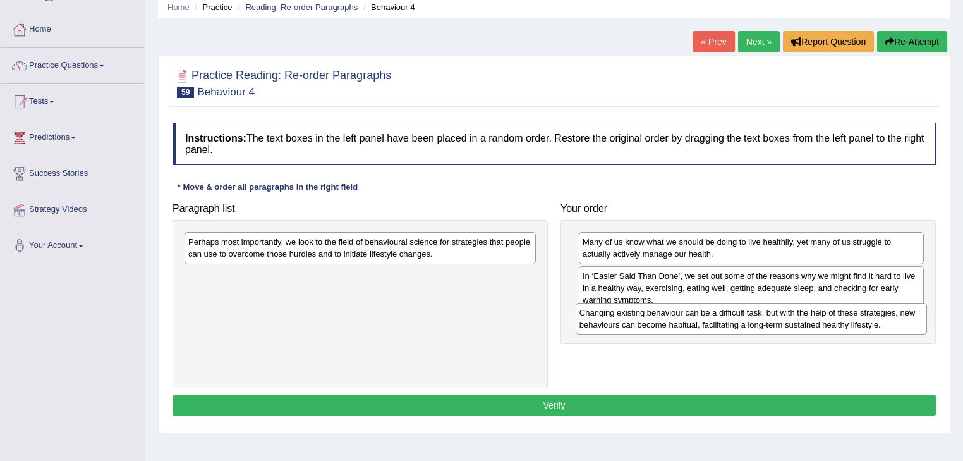
drag, startPoint x: 370, startPoint y: 245, endPoint x: 761, endPoint y: 316, distance: 397.4
click at [761, 316] on div "Changing existing behaviour can be a difficult task, but with the help of these…" at bounding box center [752, 319] width 352 height 32
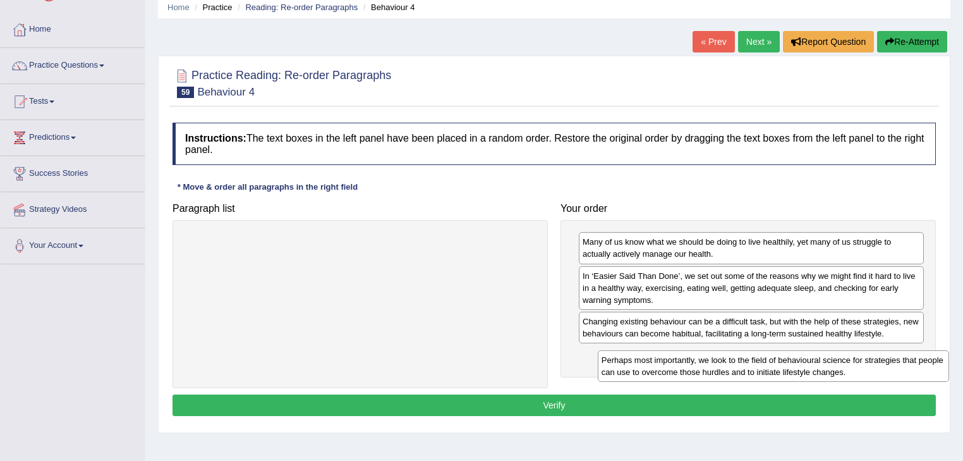
drag, startPoint x: 337, startPoint y: 250, endPoint x: 746, endPoint y: 364, distance: 424.9
click at [746, 364] on div "Perhaps most importantly, we look to the field of behavioural science for strat…" at bounding box center [774, 366] width 352 height 32
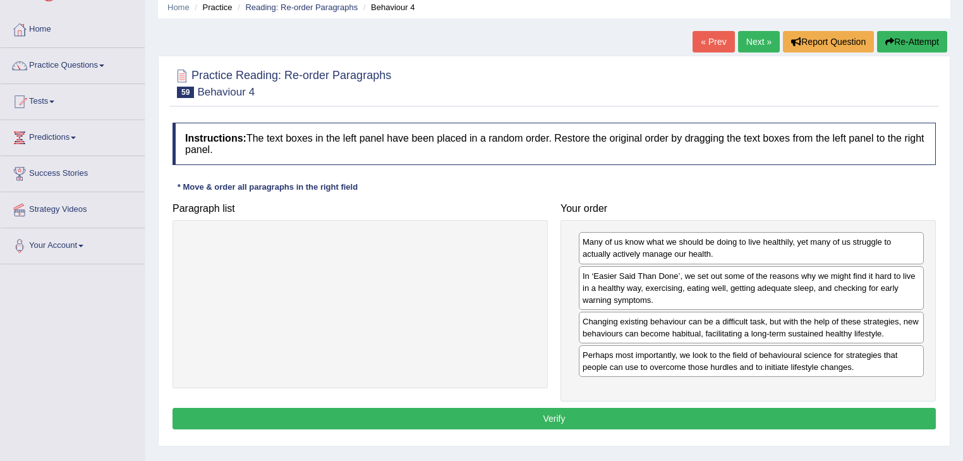
click at [619, 412] on button "Verify" at bounding box center [553, 417] width 763 height 21
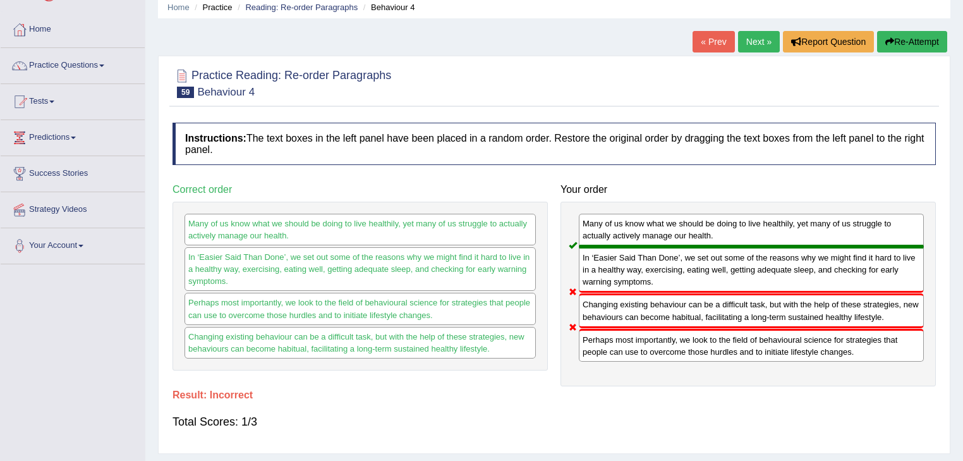
click at [748, 43] on link "Next »" at bounding box center [759, 41] width 42 height 21
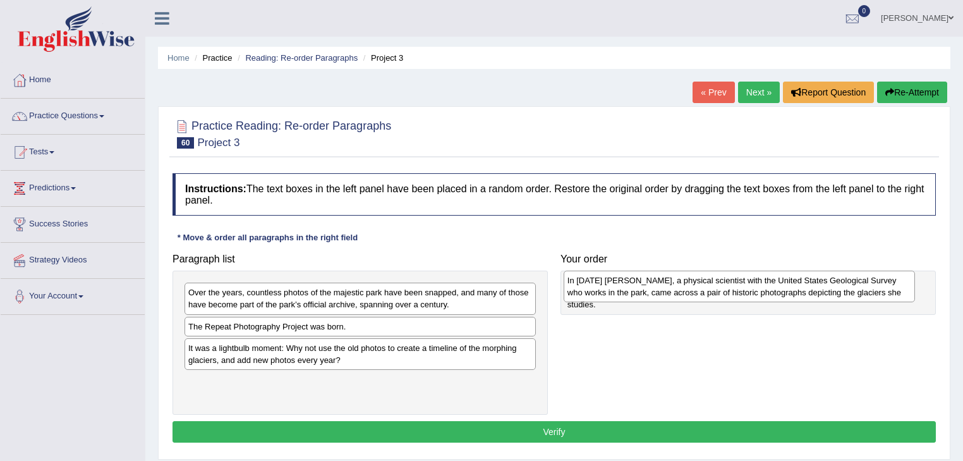
drag, startPoint x: 351, startPoint y: 327, endPoint x: 729, endPoint y: 280, distance: 380.6
click at [729, 280] on div "In [DATE] [PERSON_NAME], a physical scientist with the United States Geological…" at bounding box center [740, 286] width 352 height 32
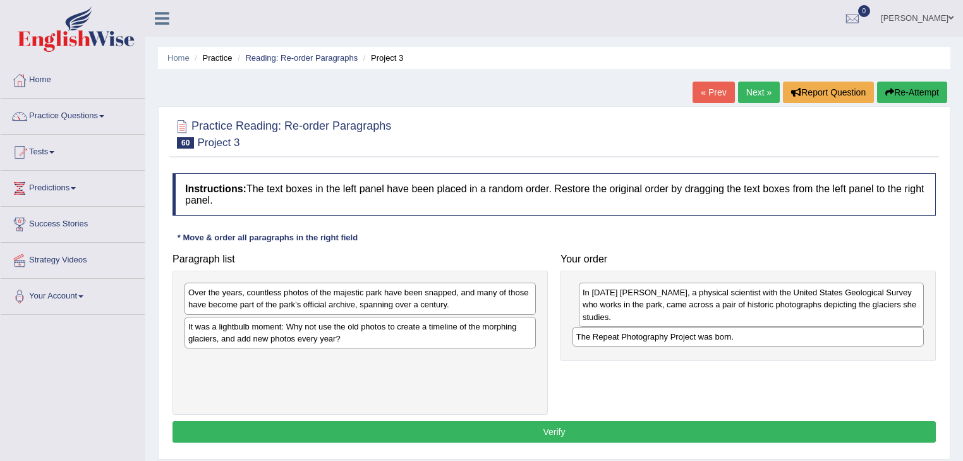
drag, startPoint x: 257, startPoint y: 323, endPoint x: 644, endPoint y: 334, distance: 387.4
click at [644, 334] on div "The Repeat Photography Project was born." at bounding box center [748, 337] width 352 height 20
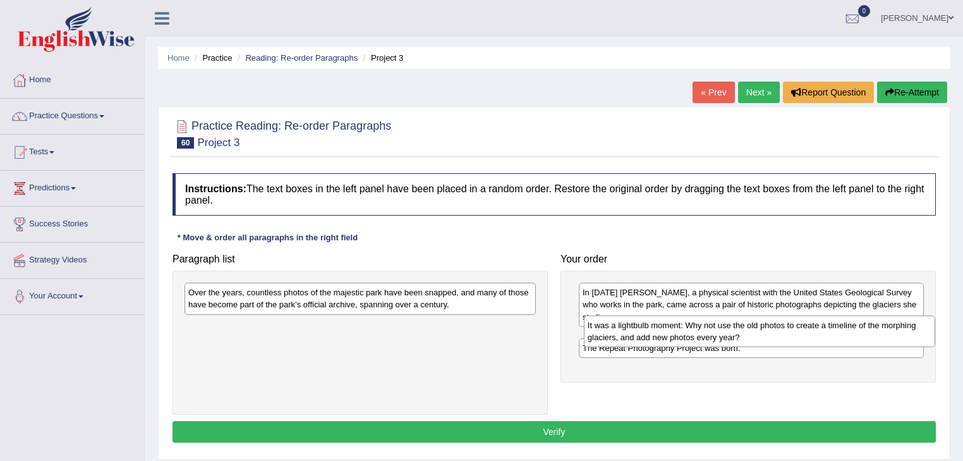
drag, startPoint x: 356, startPoint y: 336, endPoint x: 756, endPoint y: 335, distance: 399.3
click at [756, 335] on div "It was a lightbulb moment: Why not use the old photos to create a timeline of t…" at bounding box center [760, 331] width 352 height 32
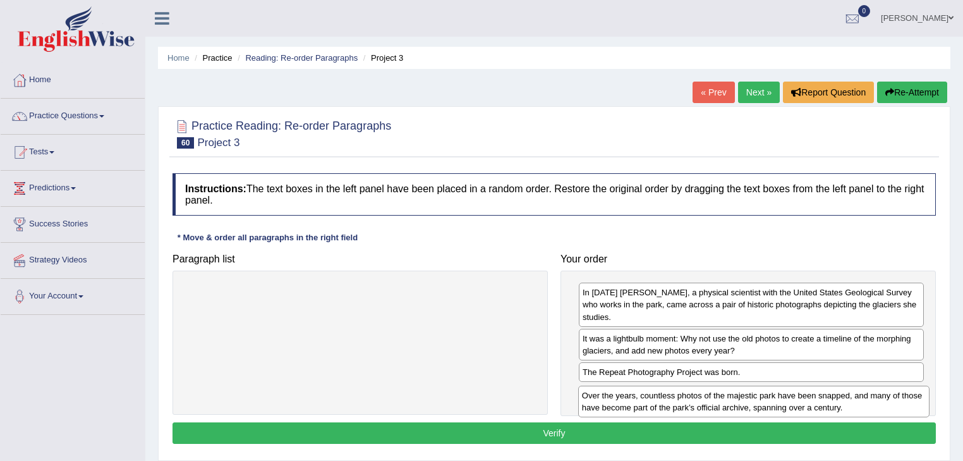
drag, startPoint x: 329, startPoint y: 293, endPoint x: 719, endPoint y: 395, distance: 402.8
click at [720, 395] on div "Over the years, countless photos of the majestic park have been snapped, and ma…" at bounding box center [754, 401] width 352 height 32
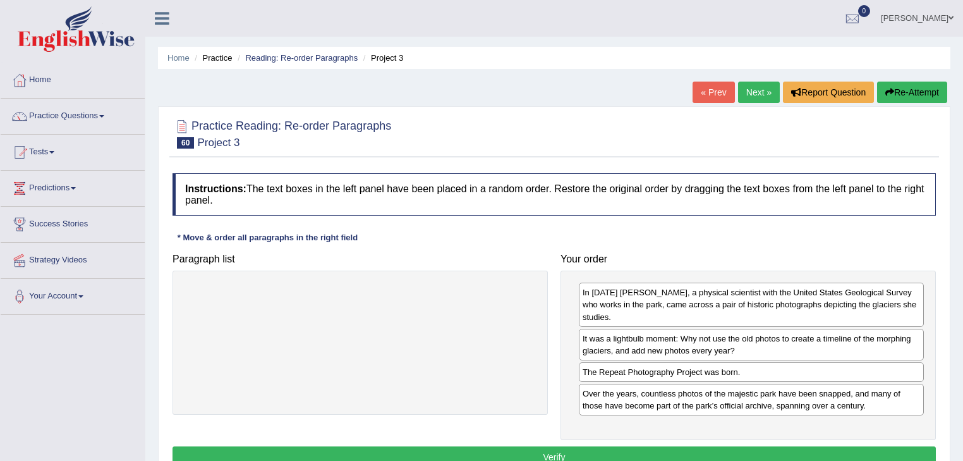
click at [643, 450] on button "Verify" at bounding box center [553, 456] width 763 height 21
